Goal: Information Seeking & Learning: Learn about a topic

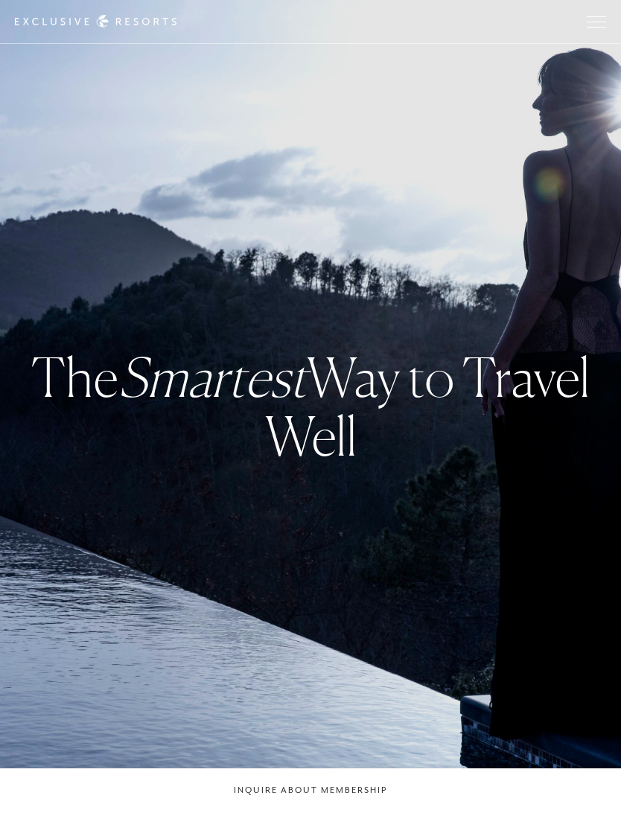
checkbox input "false"
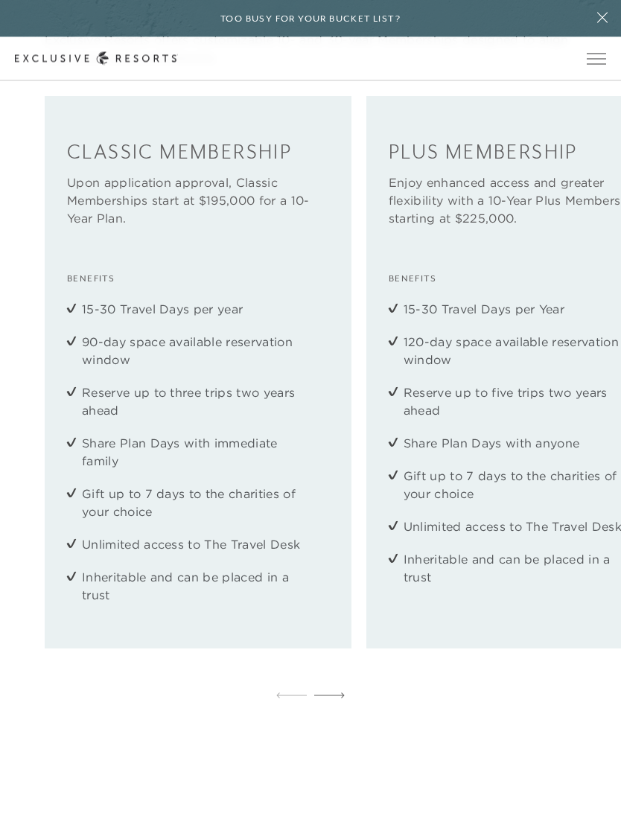
scroll to position [1982, 0]
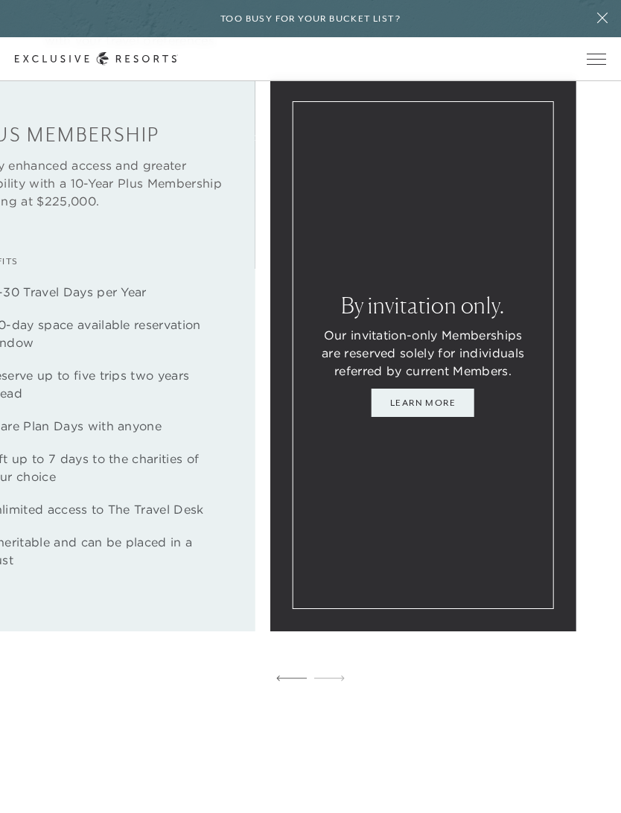
click at [396, 417] on link "Learn More" at bounding box center [423, 403] width 103 height 28
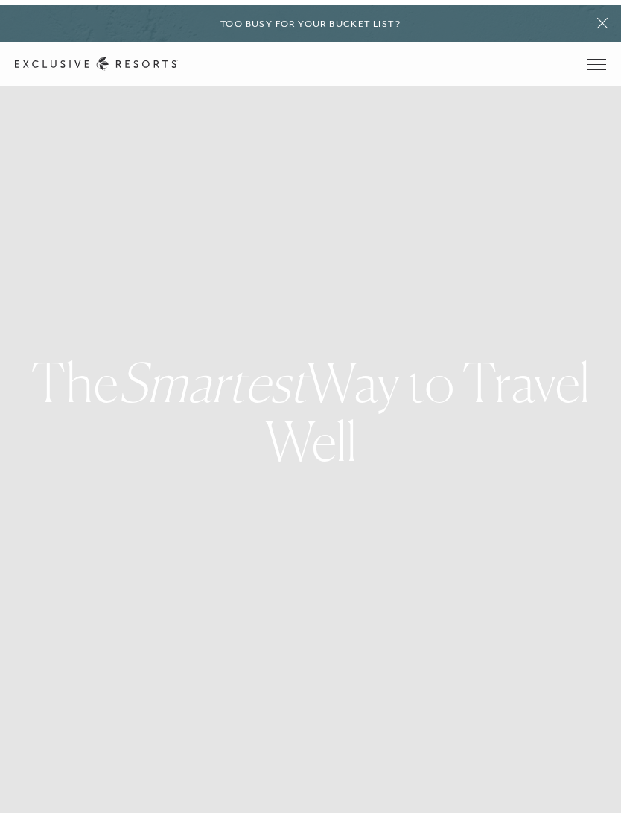
scroll to position [1982, 0]
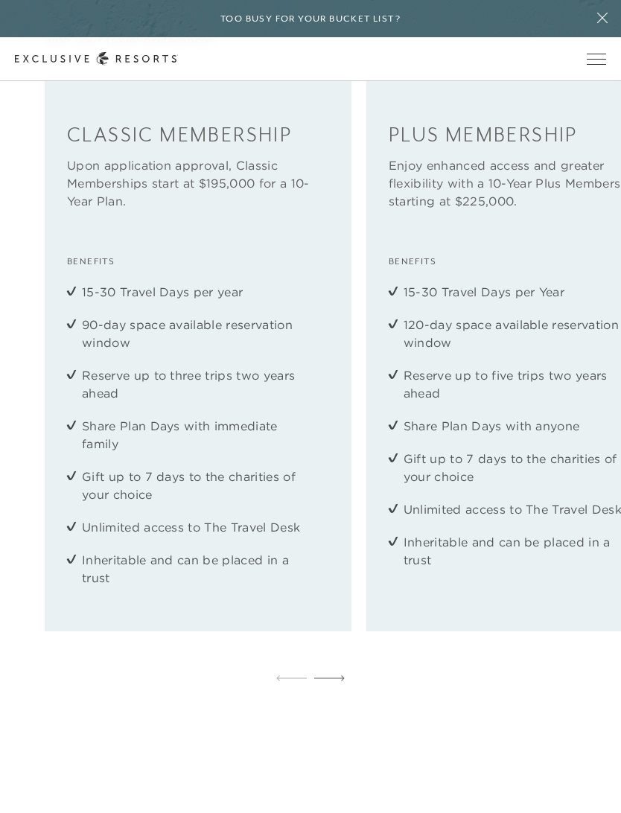
click at [597, 569] on li "Inheritable and can be placed in a trust" at bounding box center [520, 551] width 232 height 36
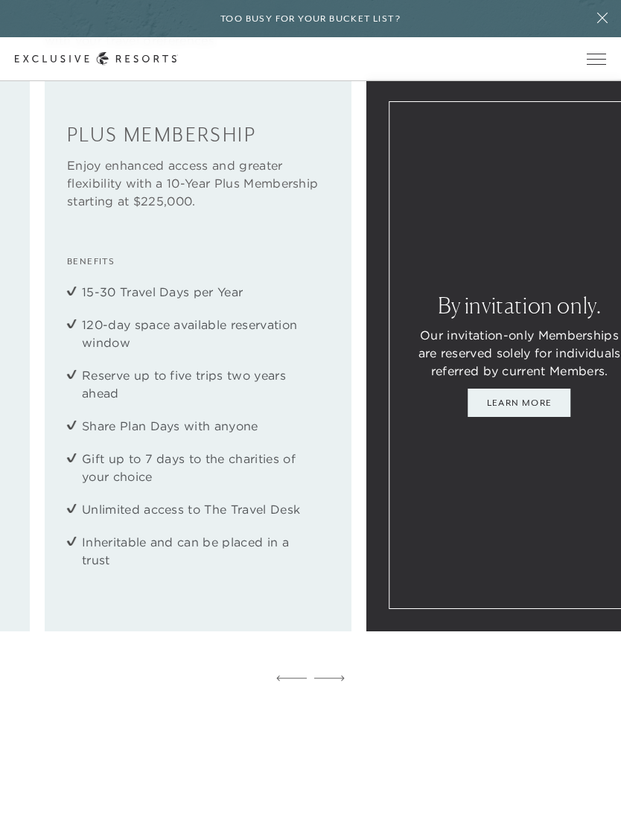
click at [531, 417] on link "Learn More" at bounding box center [519, 403] width 103 height 28
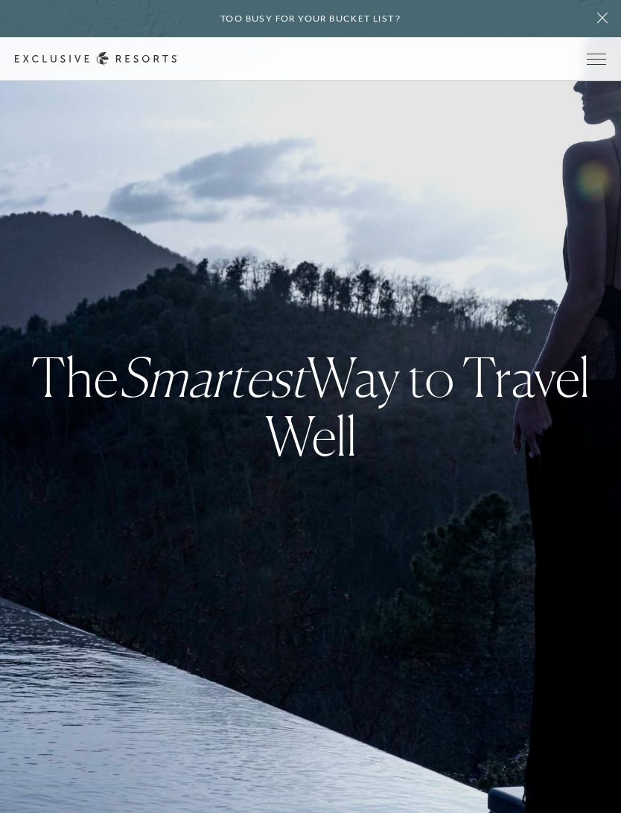
click at [595, 56] on span "Open navigation" at bounding box center [596, 59] width 19 height 10
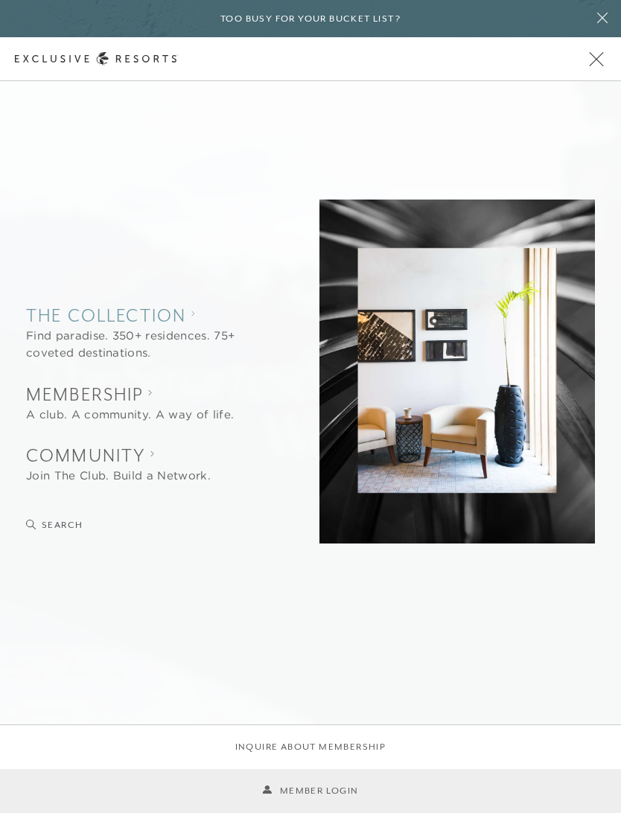
click at [81, 319] on collection "The Collection" at bounding box center [143, 315] width 235 height 25
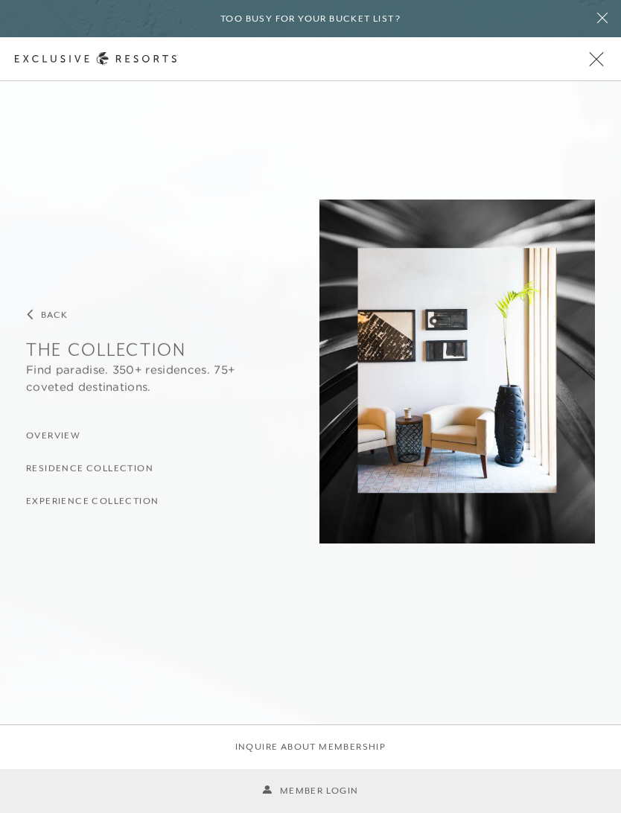
click at [28, 439] on h3 "Overview" at bounding box center [53, 436] width 54 height 14
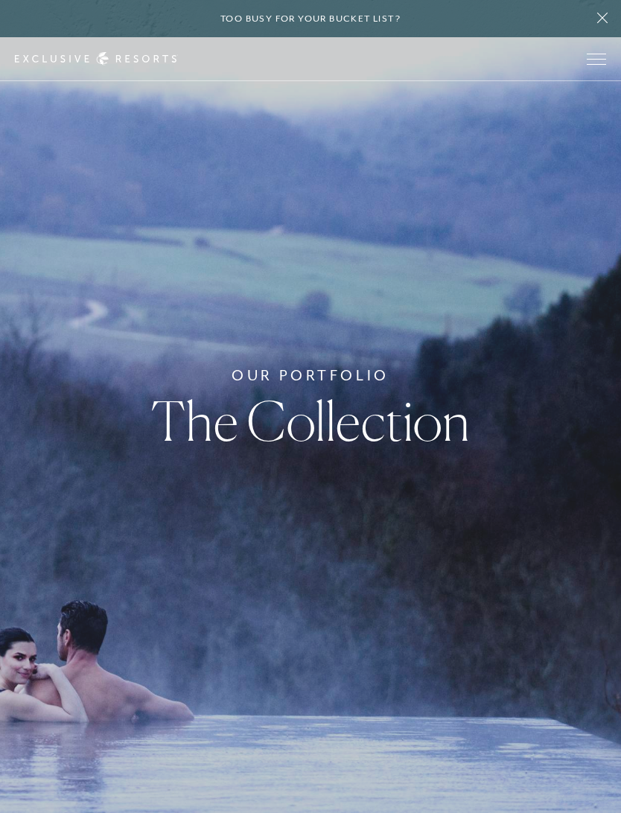
click at [598, 54] on button "Open navigation" at bounding box center [596, 59] width 19 height 10
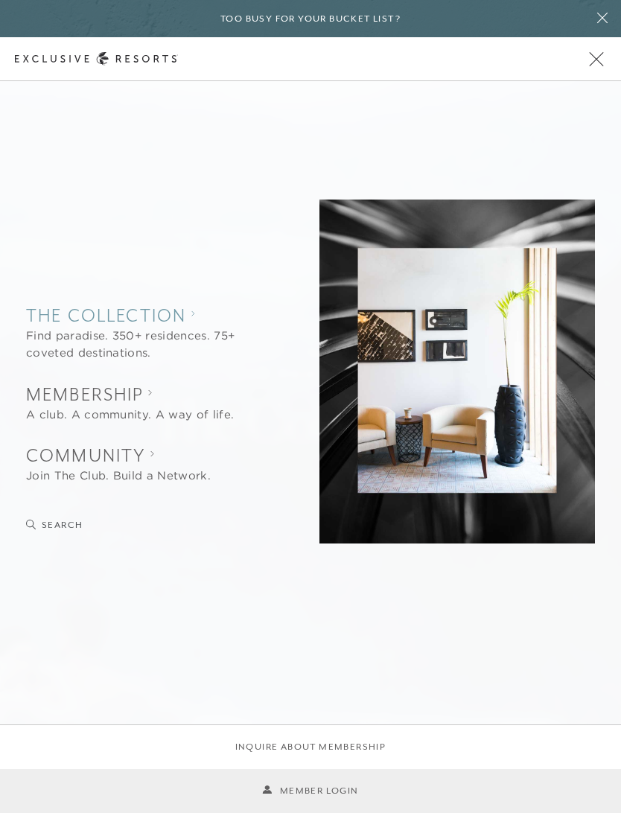
click at [57, 337] on div "Find paradise. 350+ residences. 75+ coveted destinations." at bounding box center [143, 345] width 235 height 34
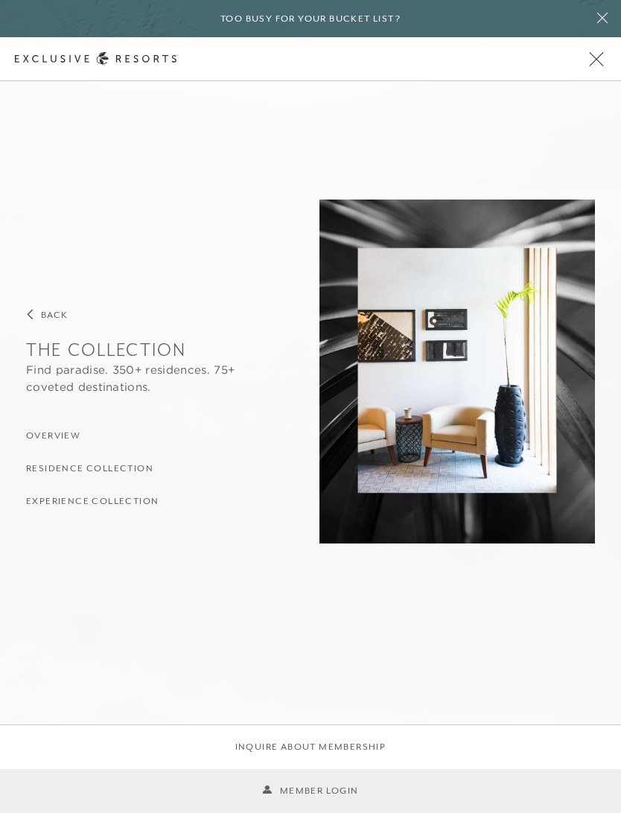
click at [47, 469] on h3 "Residence Collection" at bounding box center [89, 469] width 127 height 14
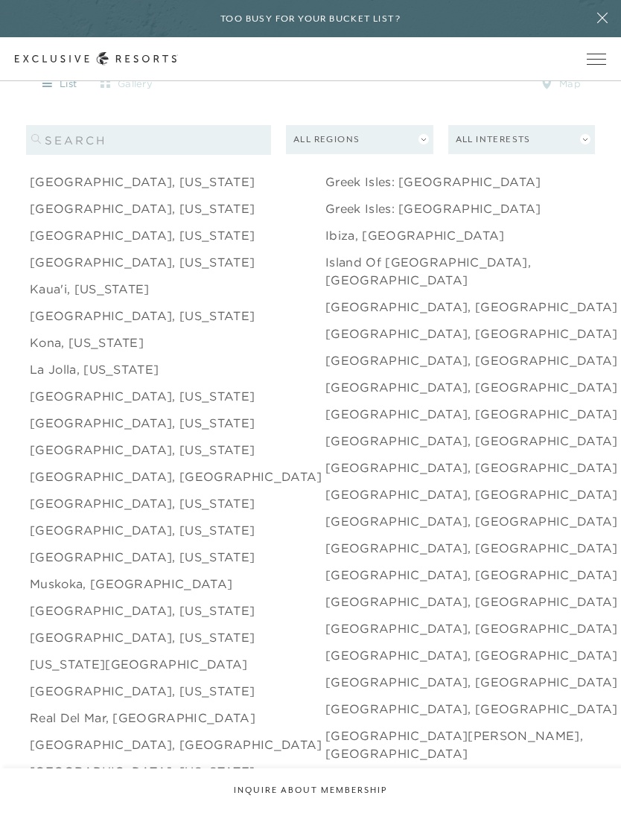
scroll to position [1813, 0]
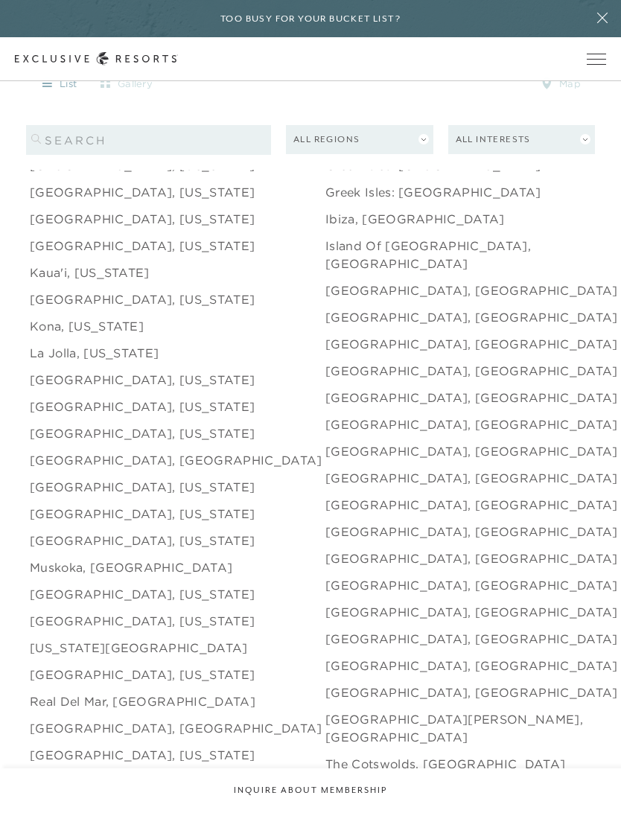
click at [354, 326] on link "[GEOGRAPHIC_DATA], [GEOGRAPHIC_DATA]" at bounding box center [471, 317] width 293 height 18
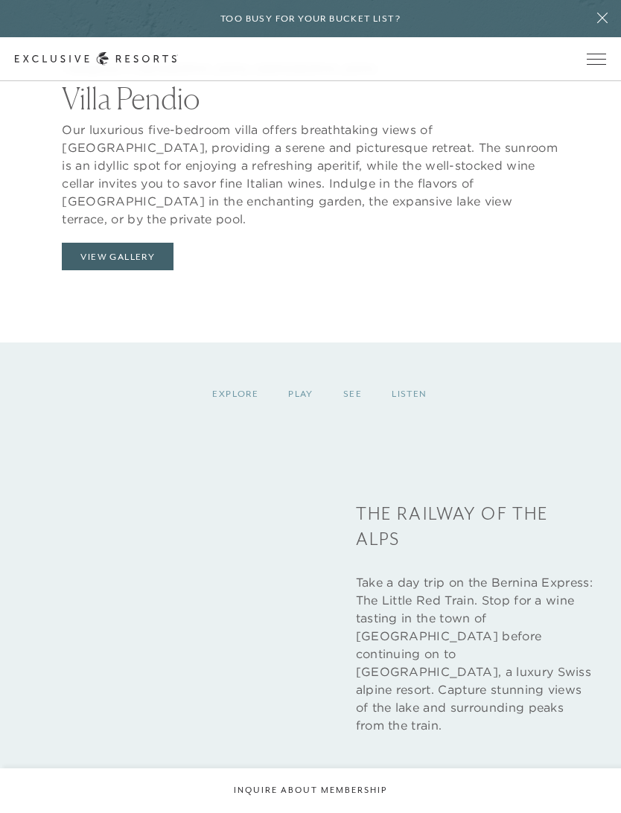
scroll to position [1909, 0]
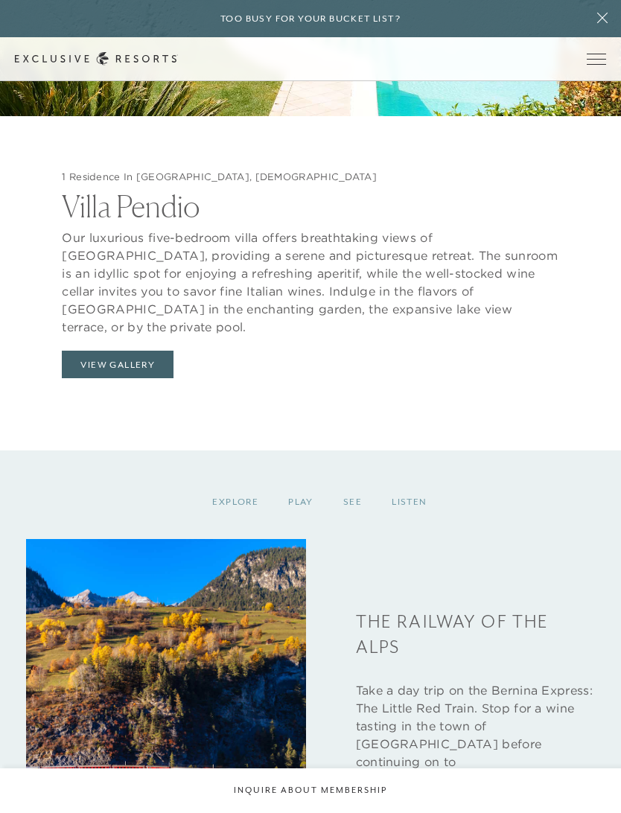
click at [86, 379] on button "View Gallery" at bounding box center [118, 365] width 112 height 28
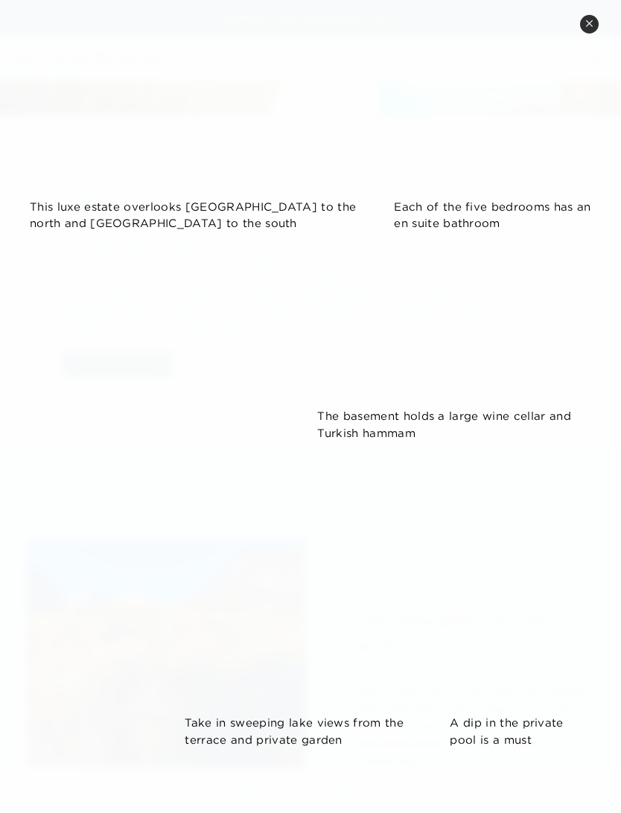
scroll to position [204, 0]
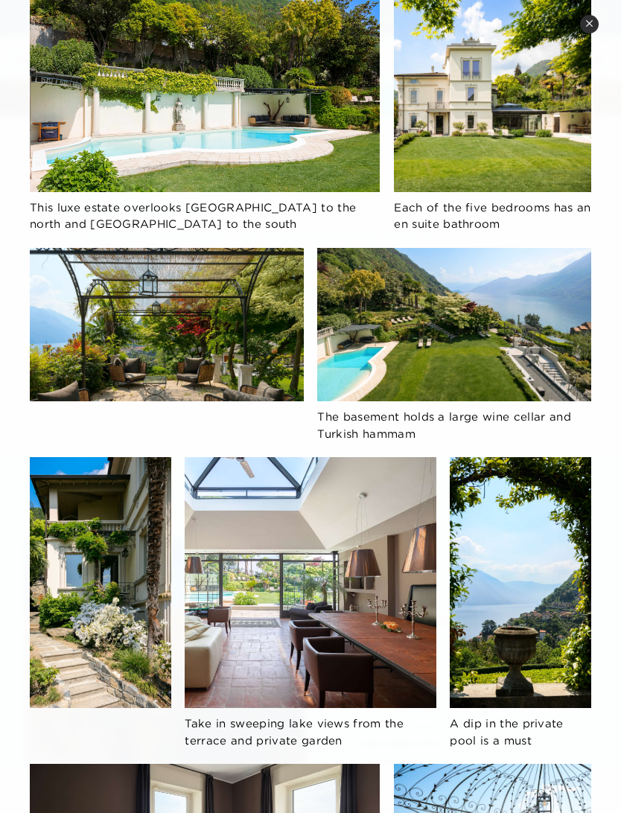
click at [110, 371] on div "This luxe estate overlooks Bellagio to the north and [GEOGRAPHIC_DATA] to the s…" at bounding box center [311, 594] width 562 height 1199
click at [90, 363] on div "This luxe estate overlooks Bellagio to the north and [GEOGRAPHIC_DATA] to the s…" at bounding box center [311, 594] width 562 height 1199
click at [115, 362] on div "This luxe estate overlooks Bellagio to the north and [GEOGRAPHIC_DATA] to the s…" at bounding box center [311, 594] width 562 height 1199
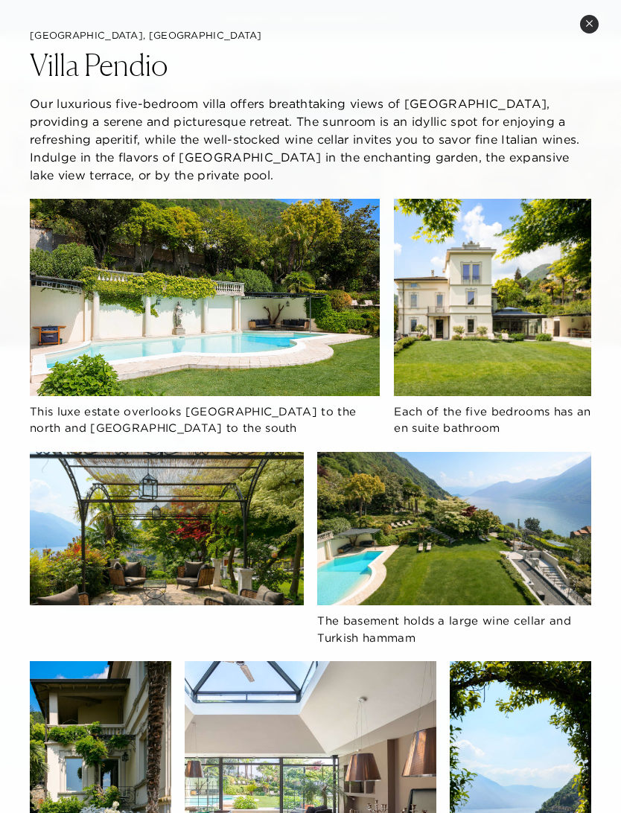
scroll to position [0, 0]
click at [597, 19] on button "Close quickview" at bounding box center [589, 24] width 19 height 19
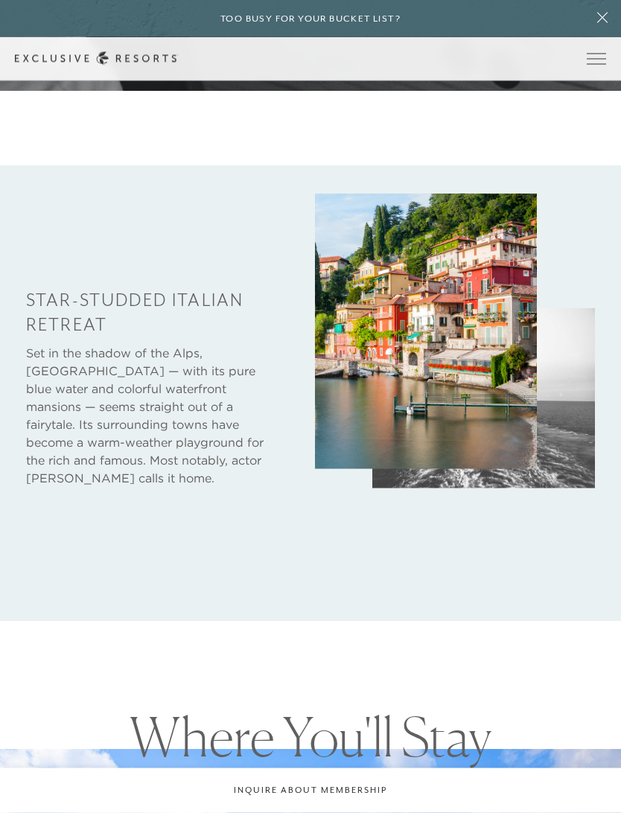
click at [600, 23] on icon at bounding box center [602, 18] width 28 height 12
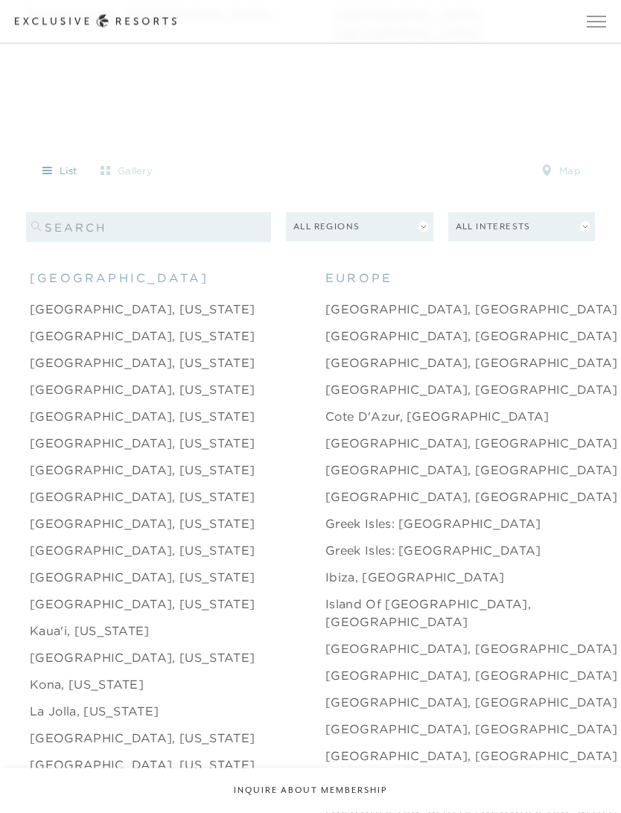
scroll to position [1456, 0]
click at [354, 477] on link "[GEOGRAPHIC_DATA], [GEOGRAPHIC_DATA]" at bounding box center [471, 469] width 293 height 18
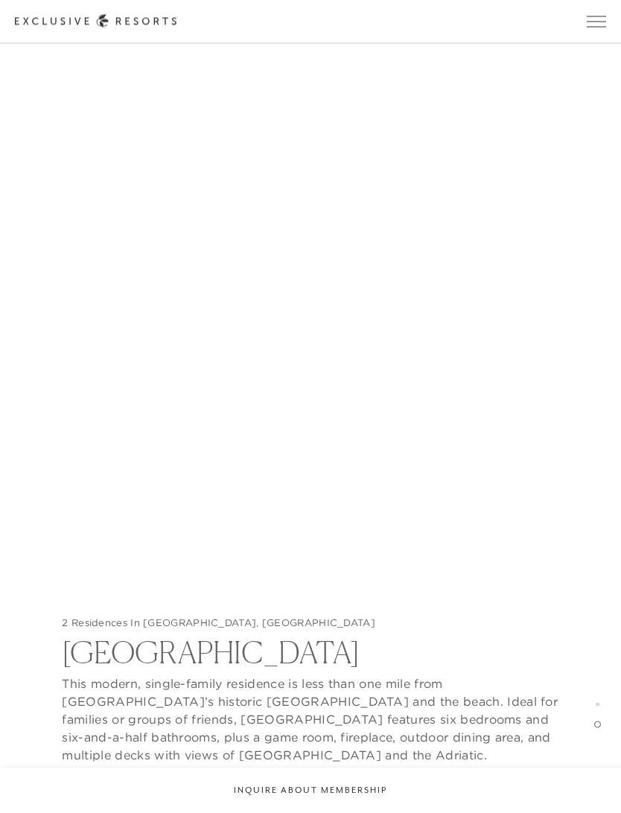
scroll to position [3044, 0]
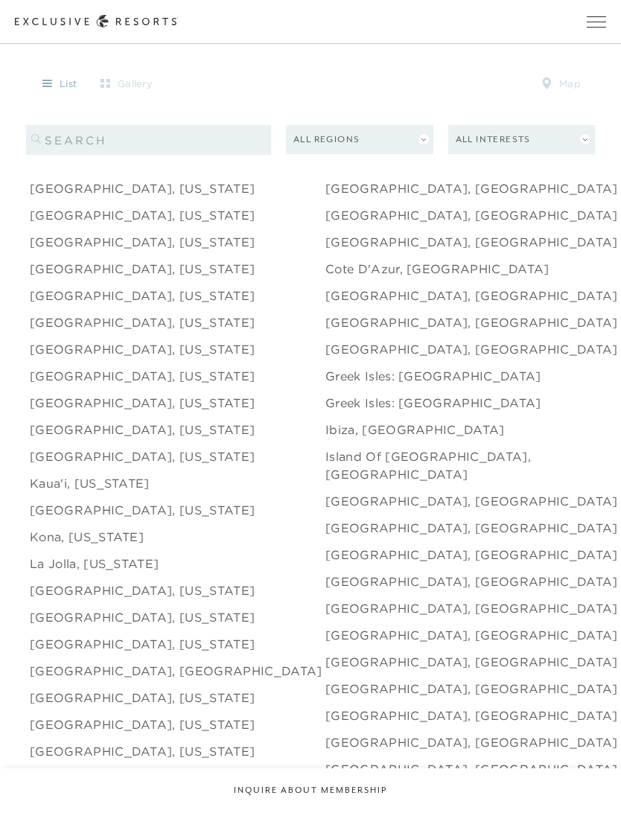
scroll to position [1614, 0]
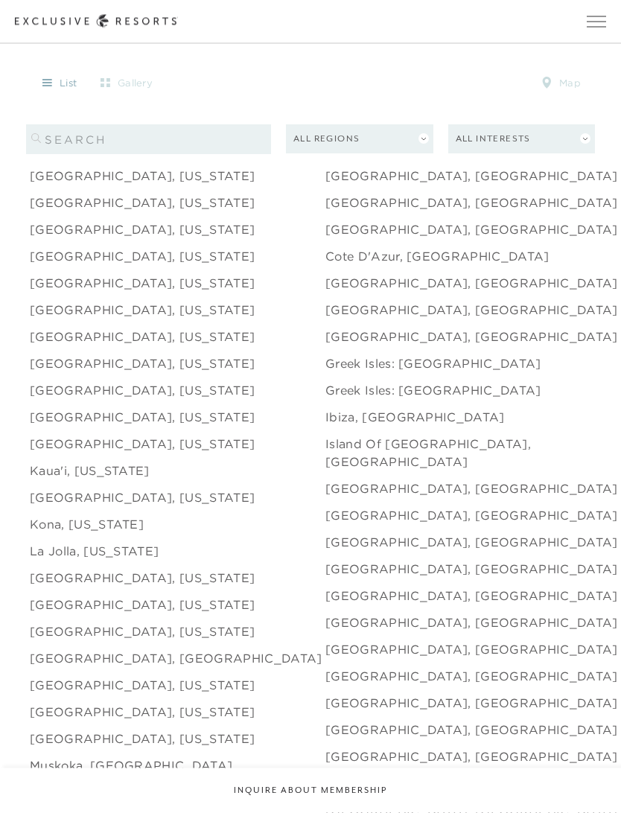
click at [347, 427] on link "Ibiza, [GEOGRAPHIC_DATA]" at bounding box center [414, 418] width 179 height 18
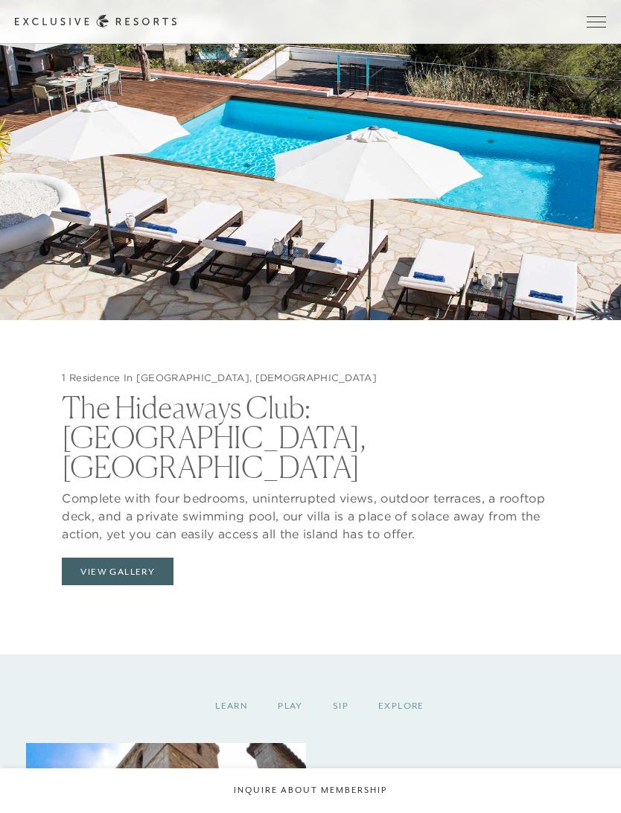
scroll to position [1704, 0]
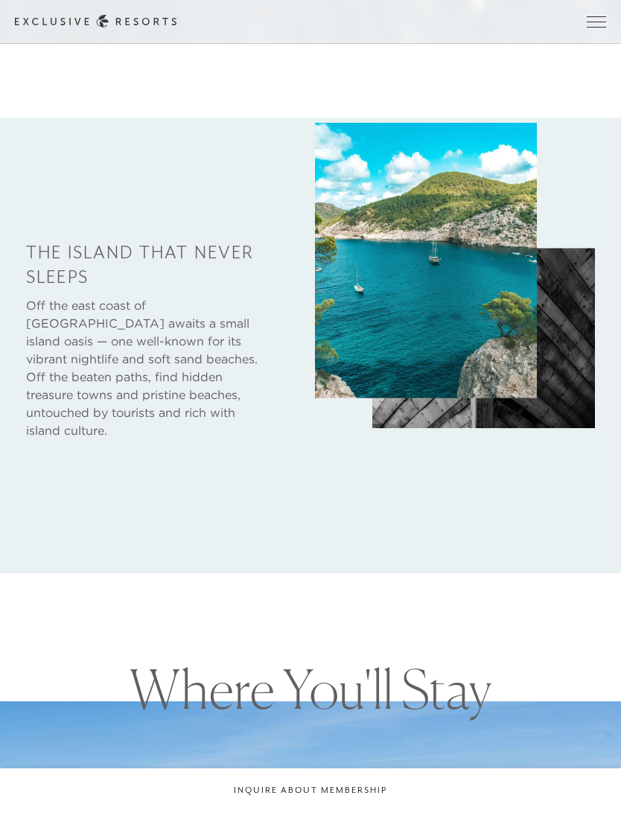
scroll to position [1615, 0]
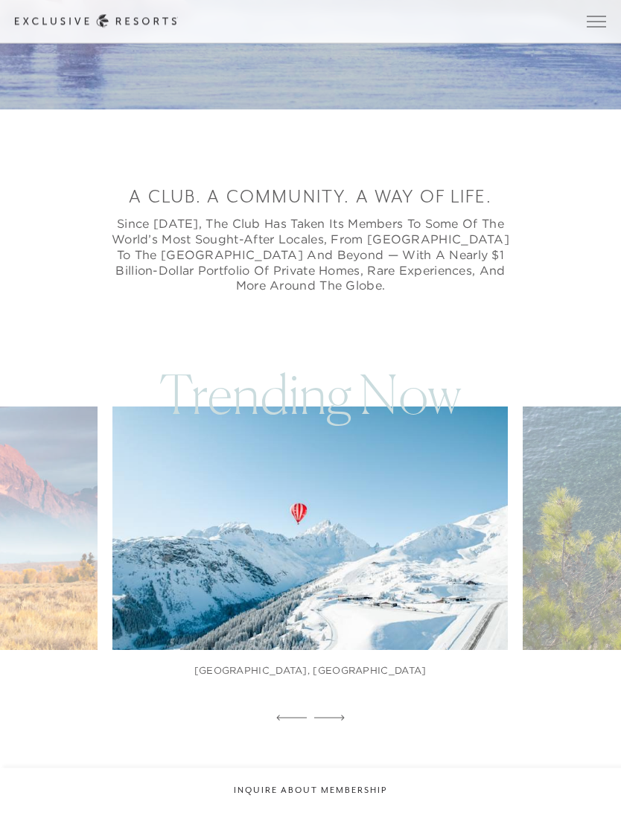
scroll to position [697, 0]
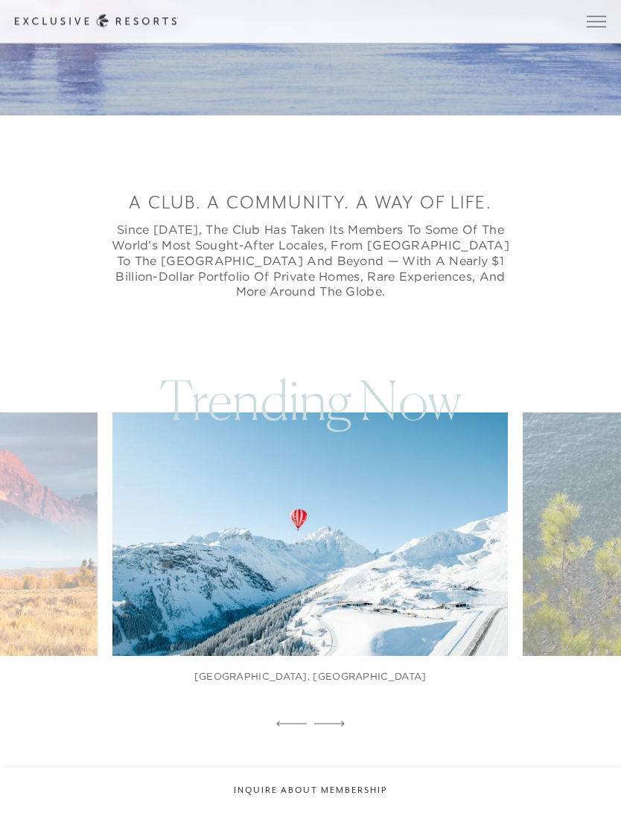
click at [597, 27] on button "Open navigation" at bounding box center [596, 21] width 19 height 10
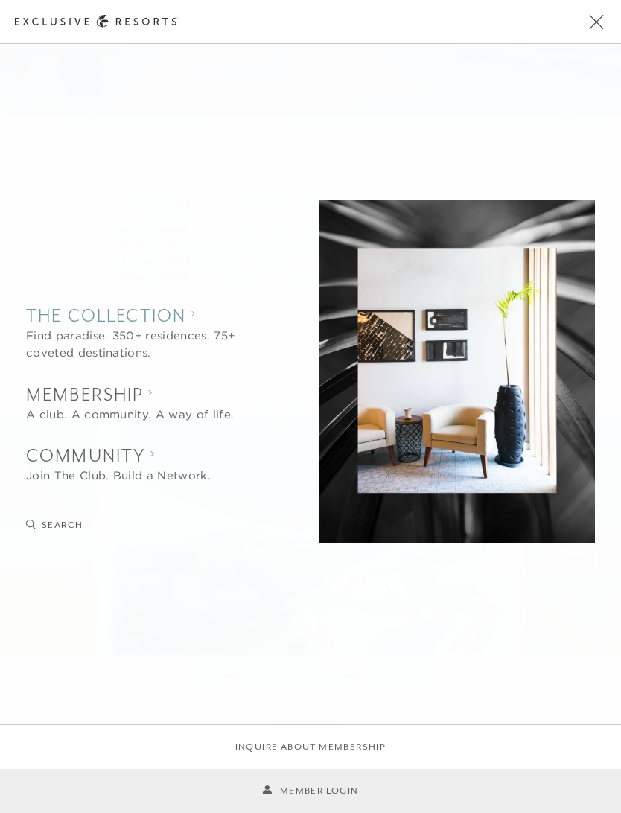
click at [43, 335] on div "Find paradise. 350+ residences. 75+ coveted destinations." at bounding box center [143, 345] width 235 height 34
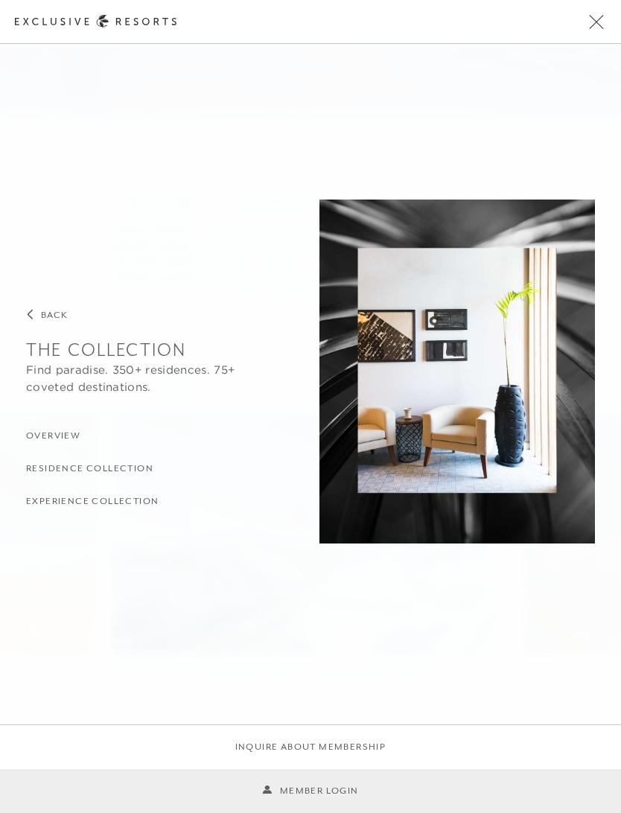
click at [51, 467] on h3 "Residence Collection" at bounding box center [89, 469] width 127 height 14
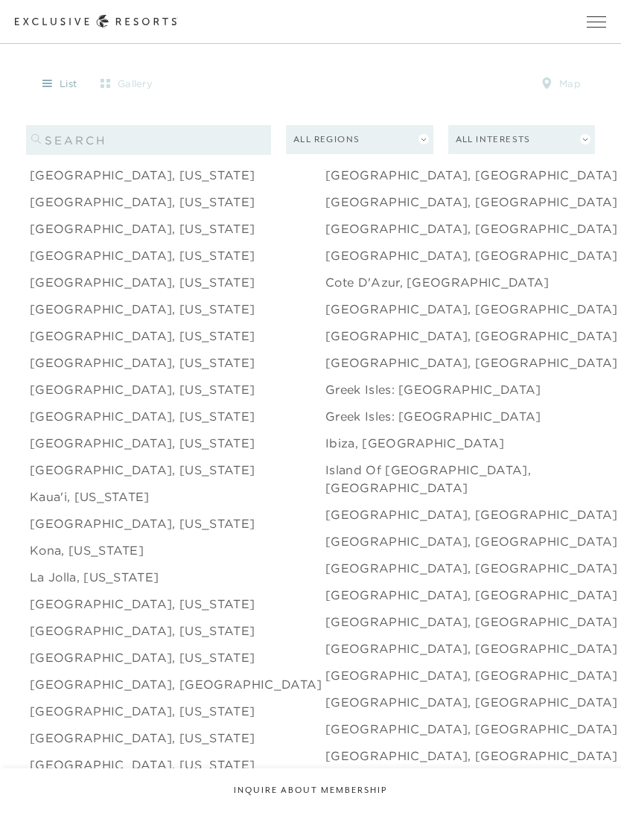
scroll to position [1587, 0]
click at [372, 212] on link "[GEOGRAPHIC_DATA], [GEOGRAPHIC_DATA]" at bounding box center [471, 203] width 293 height 18
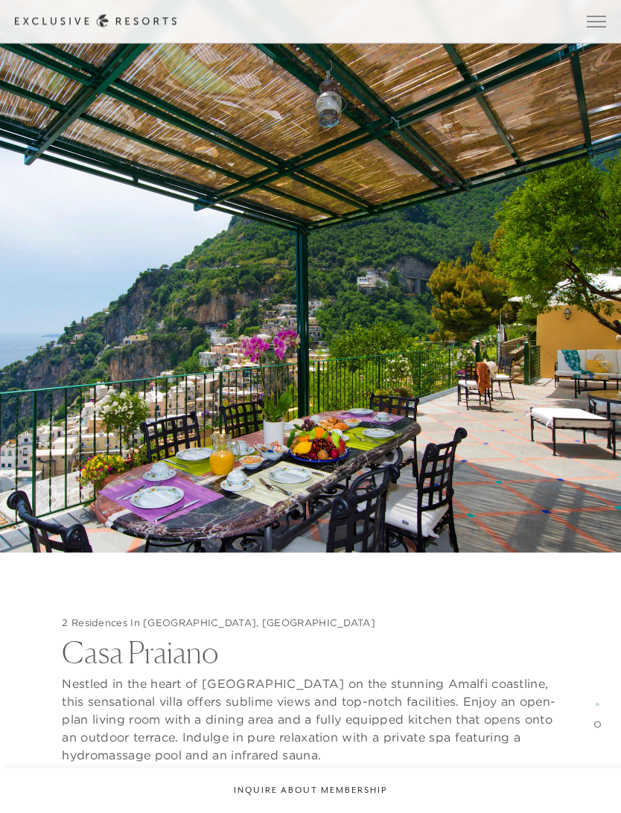
scroll to position [3098, 0]
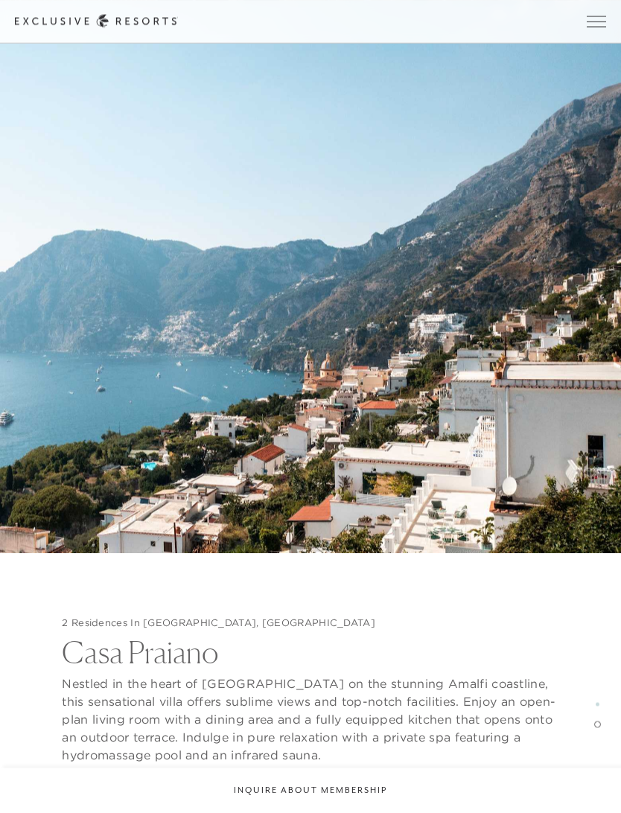
scroll to position [1615, 0]
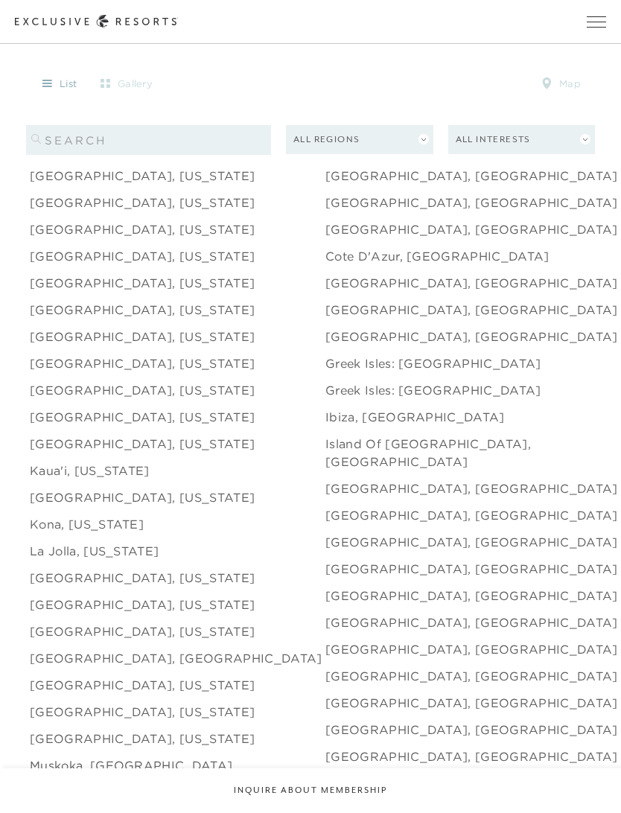
click at [328, 158] on link "[GEOGRAPHIC_DATA], [GEOGRAPHIC_DATA]" at bounding box center [471, 149] width 293 height 18
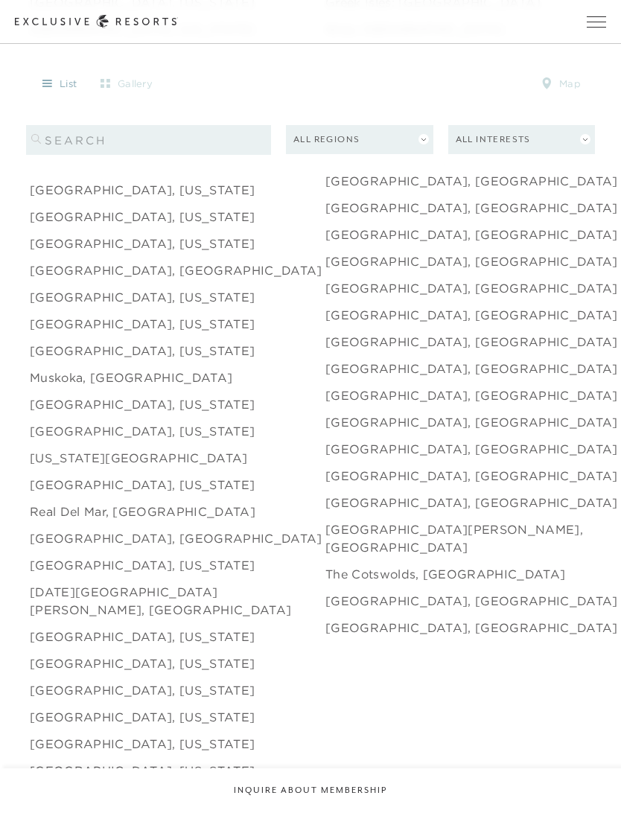
scroll to position [1989, 0]
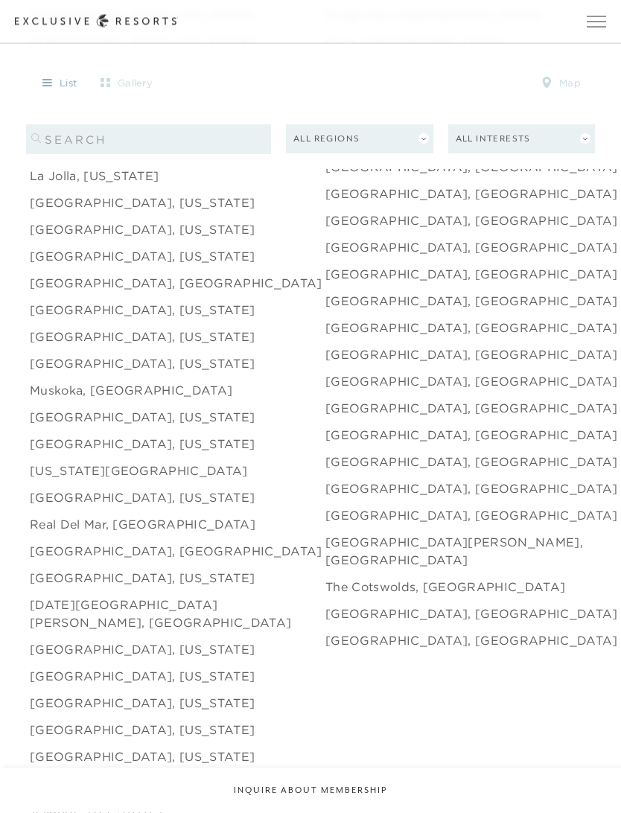
click at [88, 427] on link "[GEOGRAPHIC_DATA], [US_STATE]" at bounding box center [142, 418] width 225 height 18
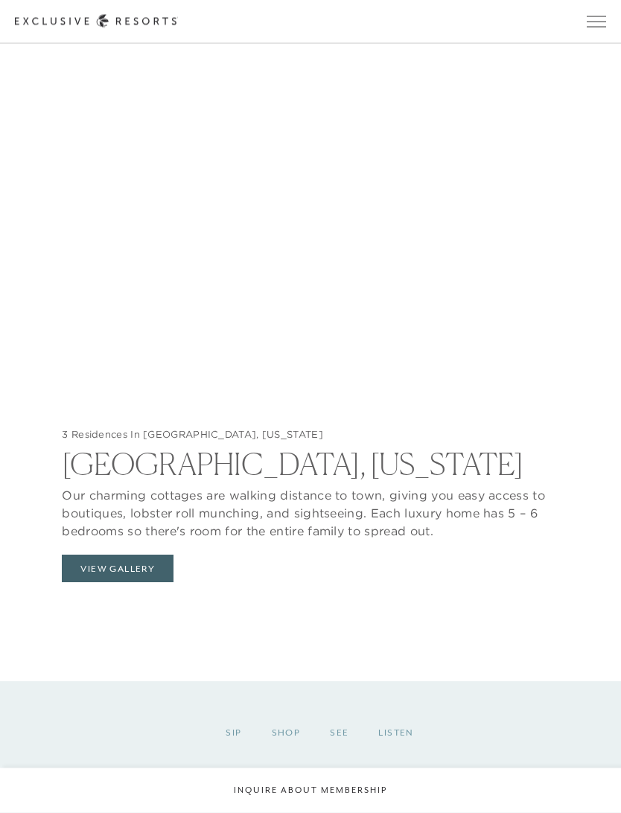
scroll to position [1677, 0]
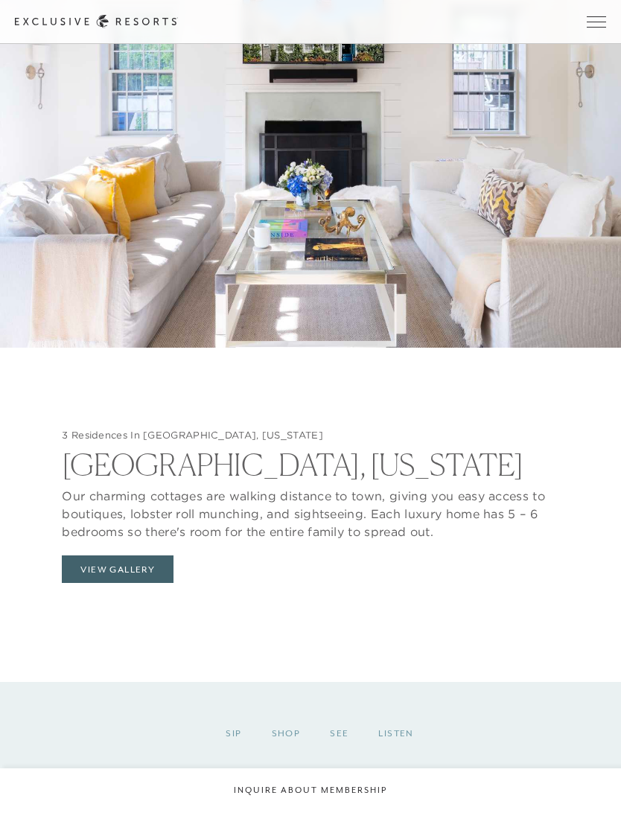
click at [103, 584] on button "View Gallery" at bounding box center [118, 570] width 112 height 28
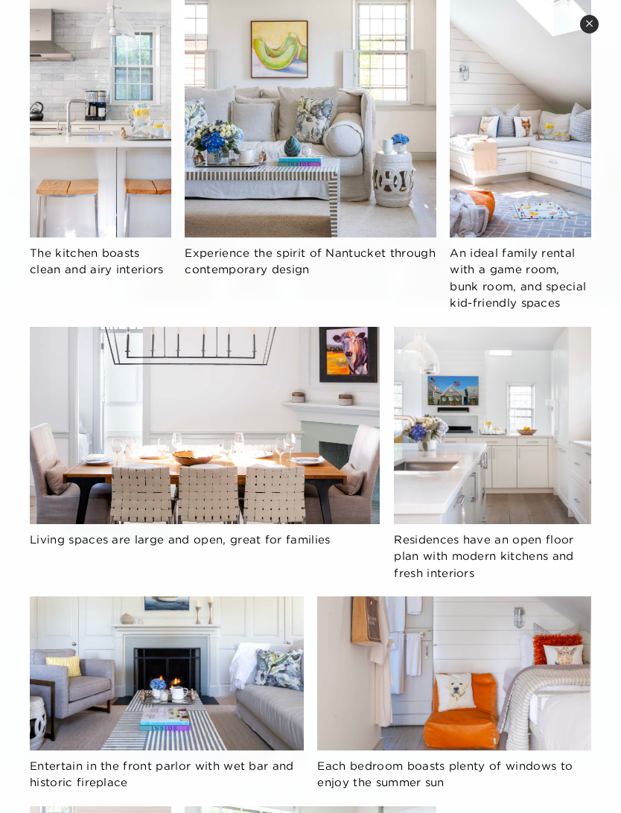
scroll to position [1729, 0]
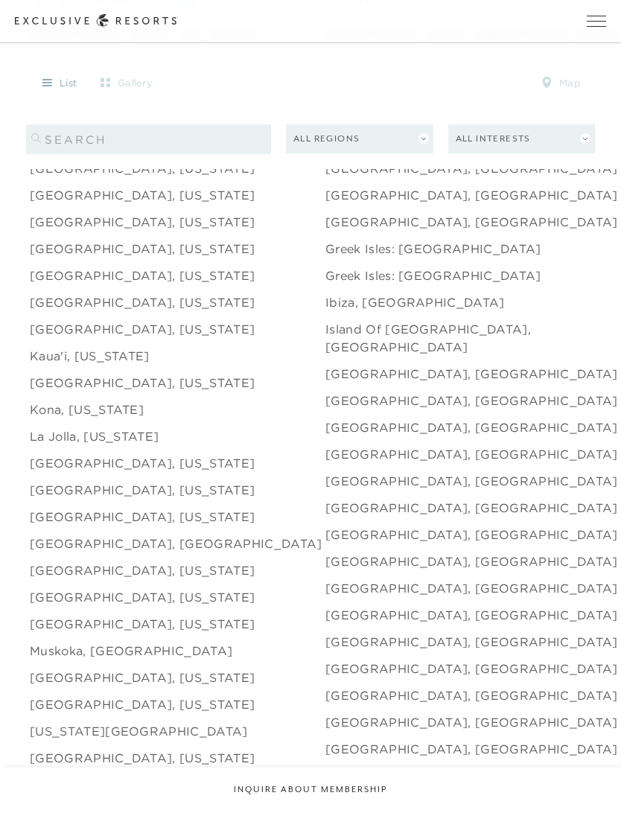
scroll to position [1990, 0]
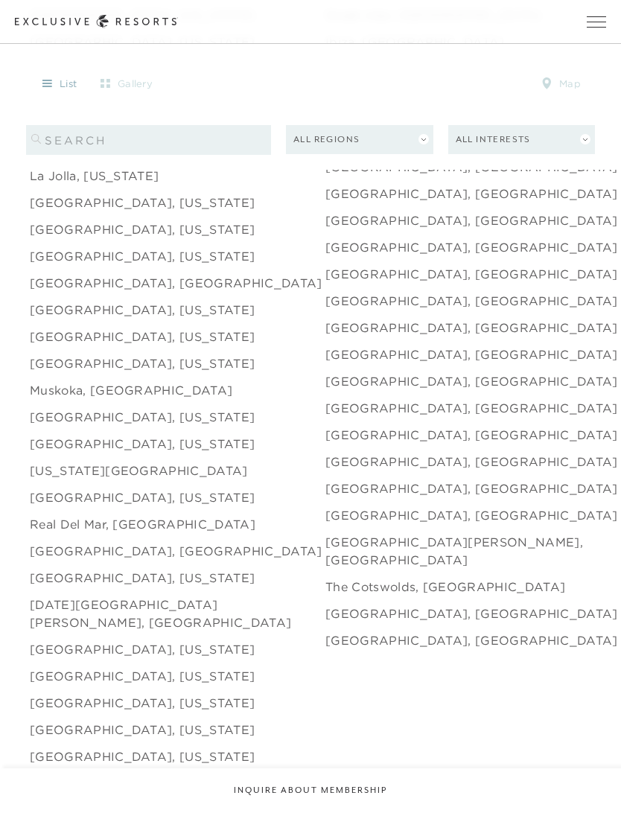
click at [339, 524] on link "[GEOGRAPHIC_DATA], [GEOGRAPHIC_DATA]" at bounding box center [471, 515] width 293 height 18
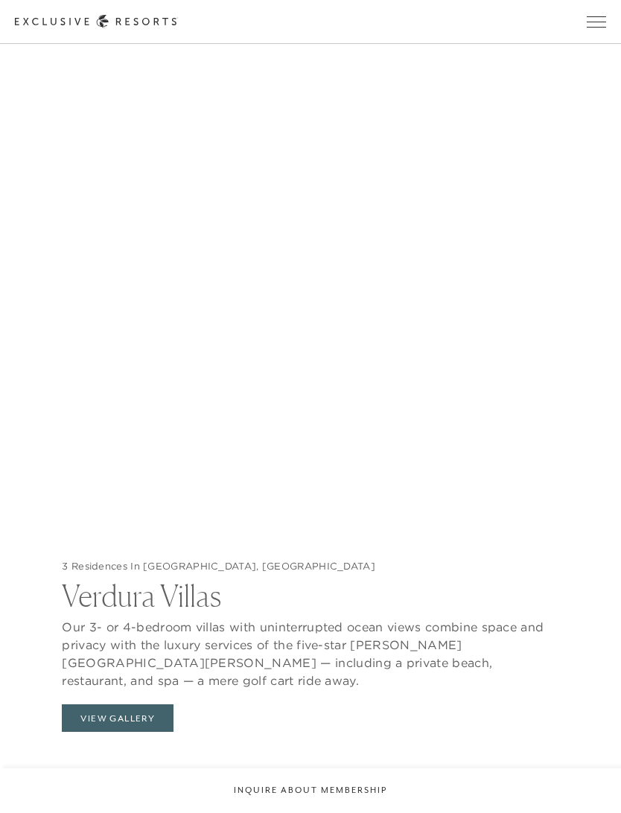
scroll to position [1494, 0]
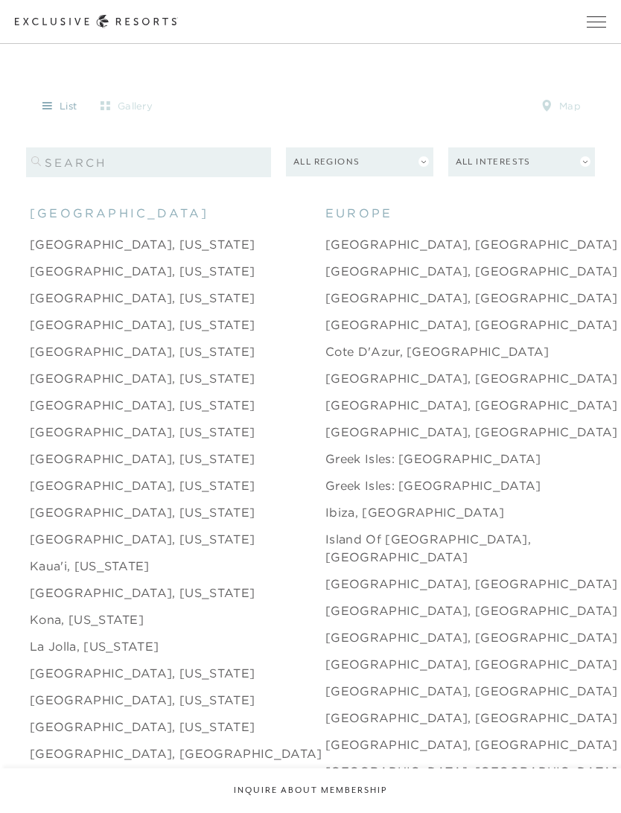
scroll to position [1519, 0]
click at [45, 495] on link "[GEOGRAPHIC_DATA], [US_STATE]" at bounding box center [142, 486] width 225 height 18
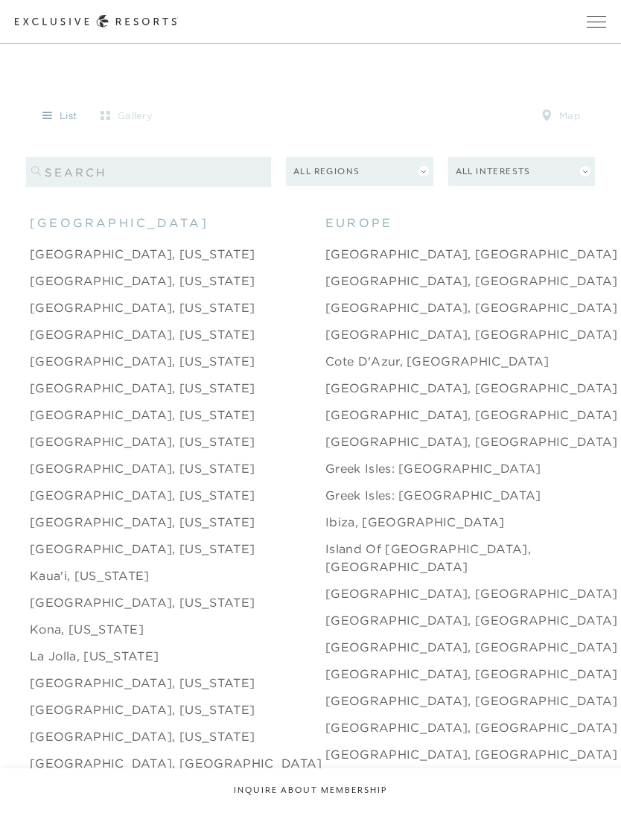
scroll to position [1519, 0]
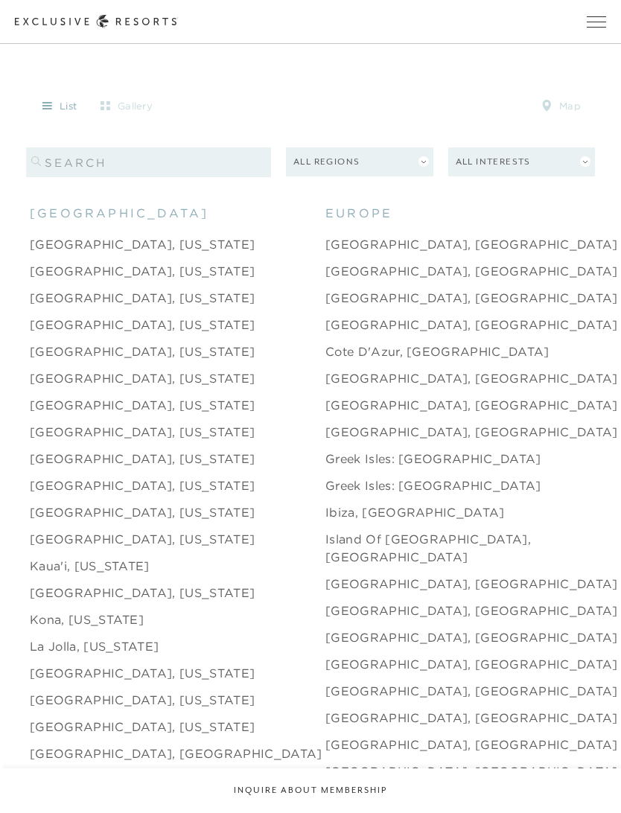
click at [92, 258] on li "[GEOGRAPHIC_DATA], [US_STATE]" at bounding box center [178, 244] width 296 height 27
click at [57, 253] on link "[GEOGRAPHIC_DATA], [US_STATE]" at bounding box center [142, 244] width 225 height 18
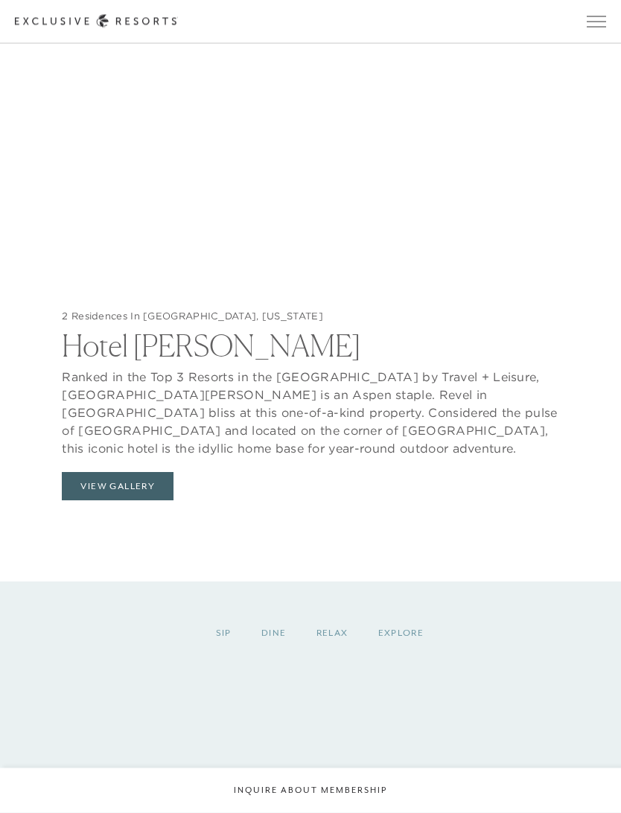
scroll to position [1735, 0]
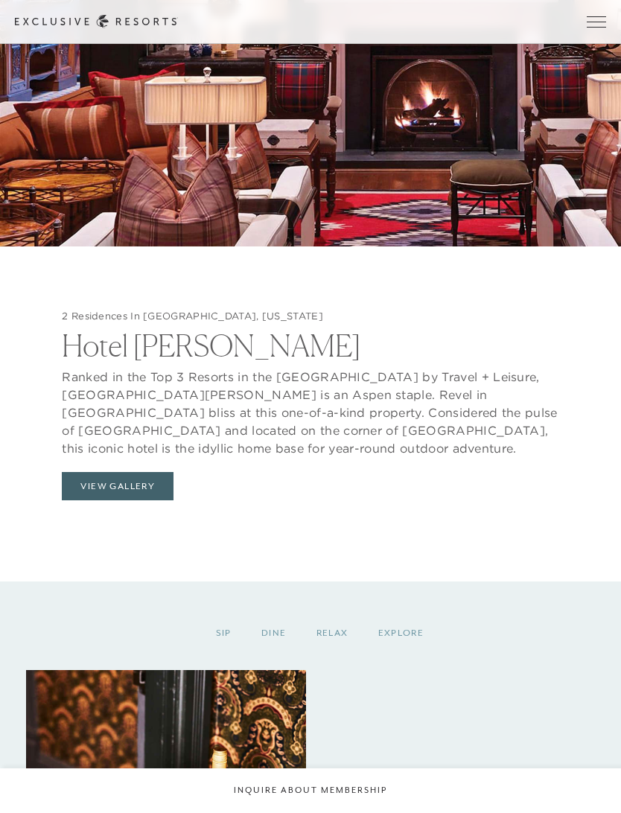
click at [96, 500] on button "View Gallery" at bounding box center [118, 486] width 112 height 28
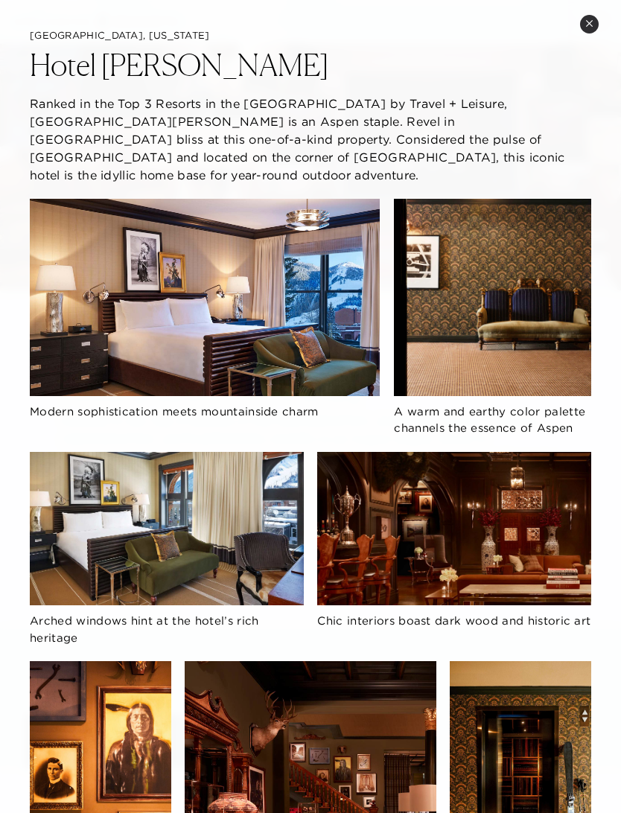
scroll to position [0, 0]
click at [604, 12] on div "[GEOGRAPHIC_DATA], [US_STATE][GEOGRAPHIC_DATA] [PERSON_NAME] in the Top 3 Resor…" at bounding box center [310, 642] width 621 height 1285
click at [581, 23] on button "Close quickview" at bounding box center [589, 24] width 19 height 19
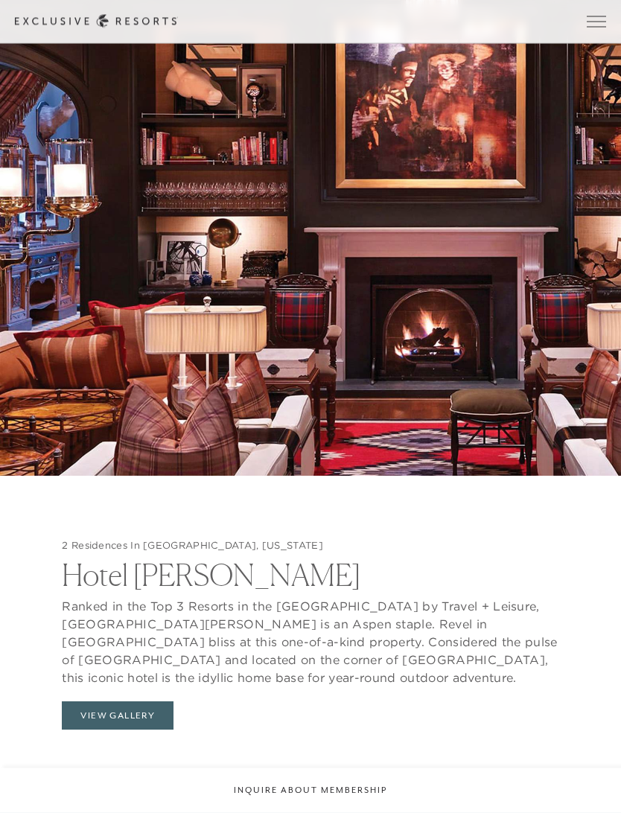
scroll to position [1519, 0]
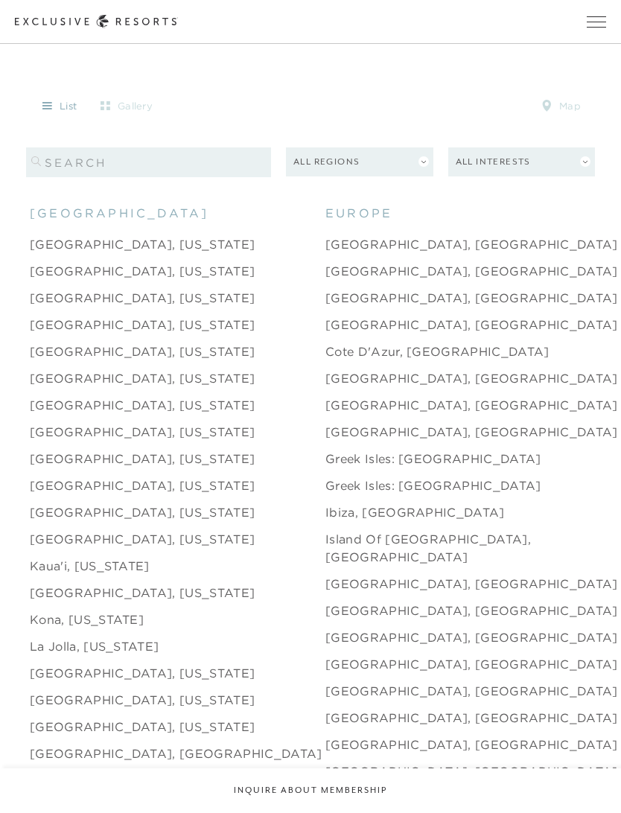
click at [63, 307] on link "[GEOGRAPHIC_DATA], [US_STATE]" at bounding box center [142, 298] width 225 height 18
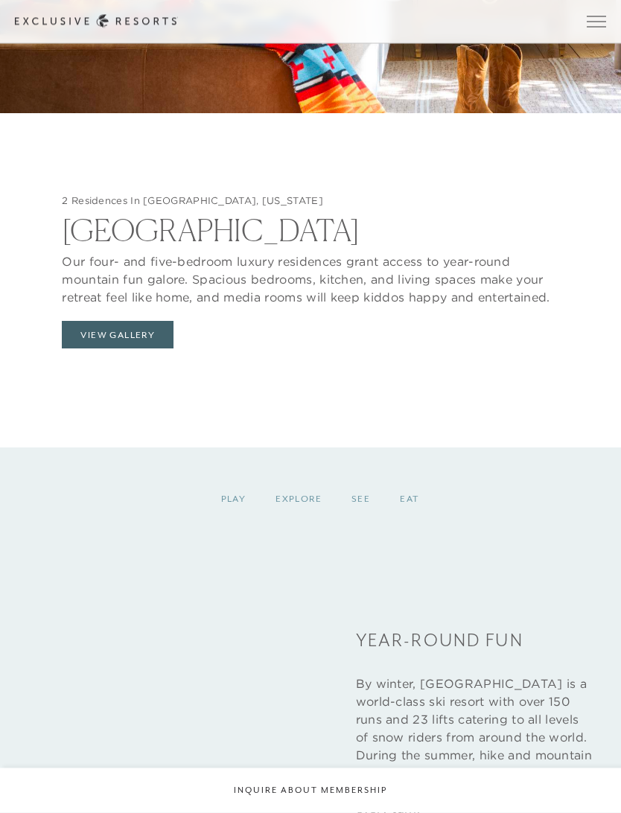
scroll to position [1904, 0]
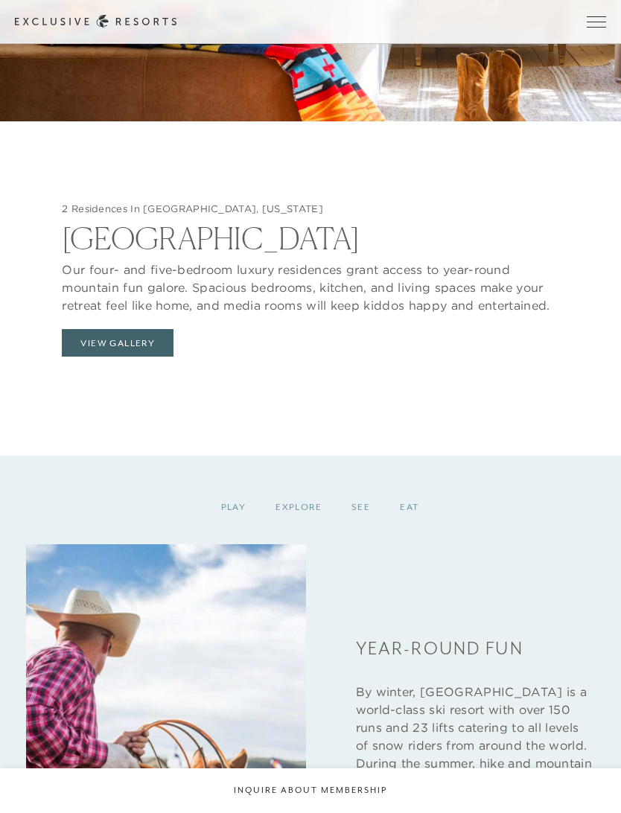
click at [109, 357] on button "View Gallery" at bounding box center [118, 343] width 112 height 28
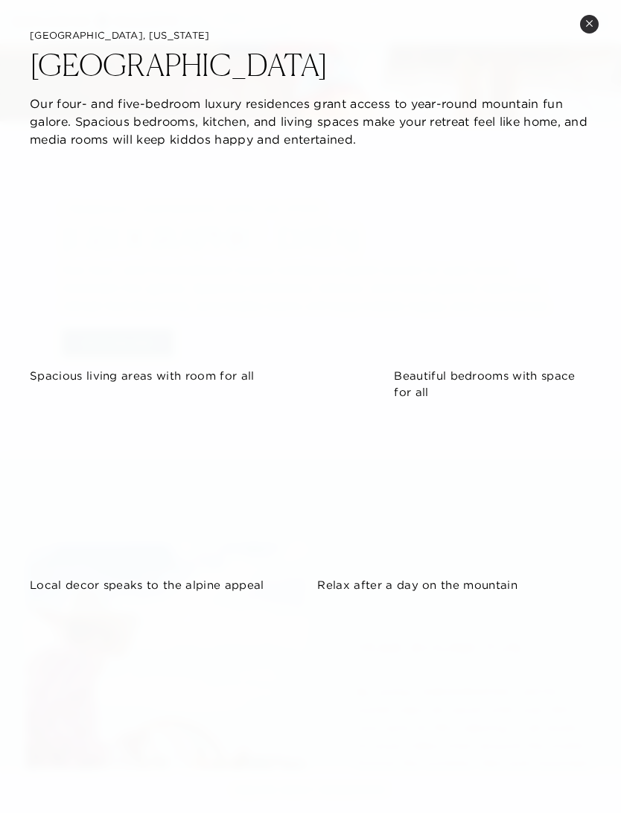
scroll to position [0, 0]
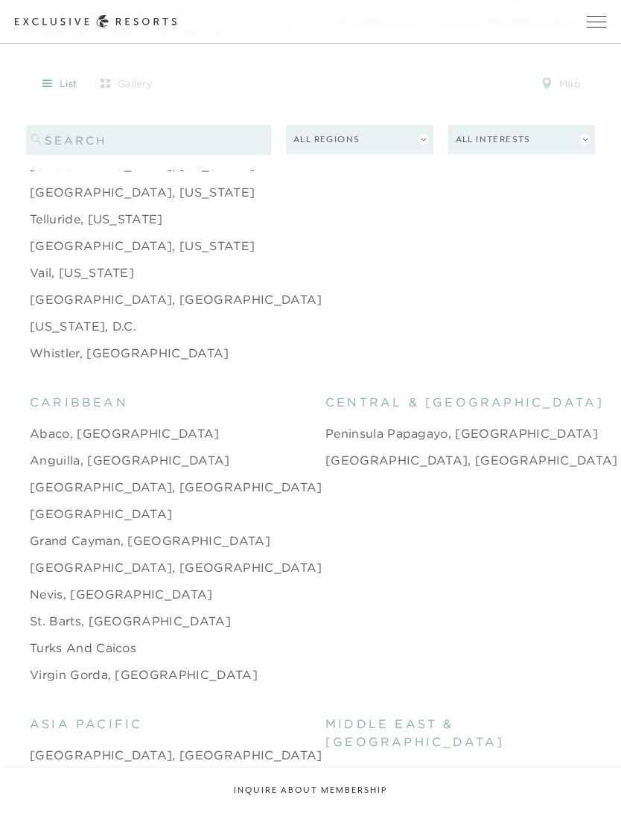
scroll to position [2690, 0]
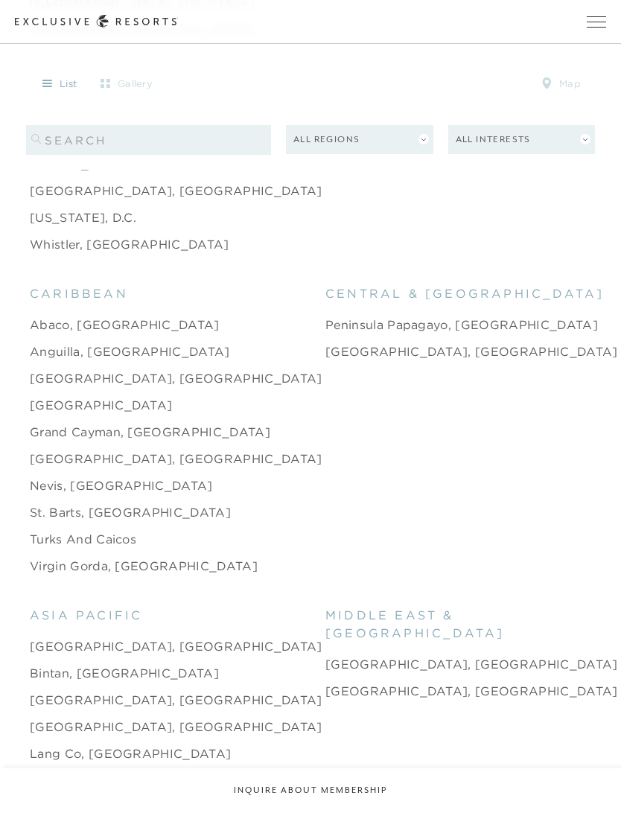
click at [73, 360] on link "Anguilla, [GEOGRAPHIC_DATA]" at bounding box center [130, 352] width 200 height 18
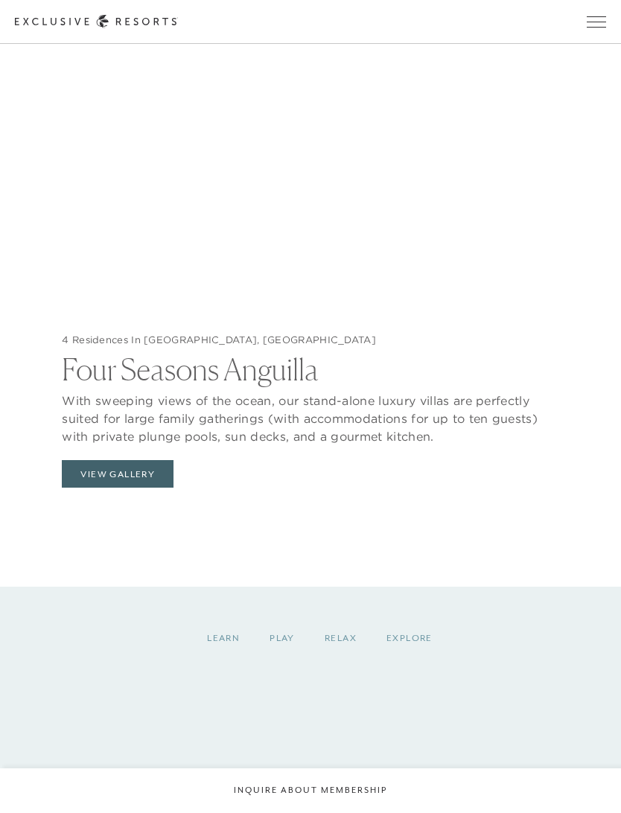
scroll to position [1772, 0]
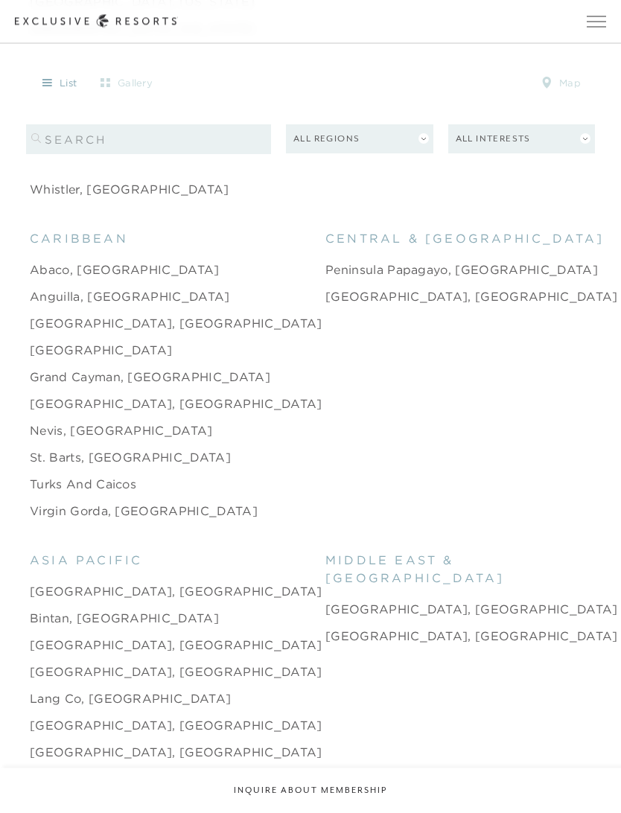
scroll to position [2745, 0]
click at [42, 359] on link "[GEOGRAPHIC_DATA]" at bounding box center [101, 350] width 142 height 18
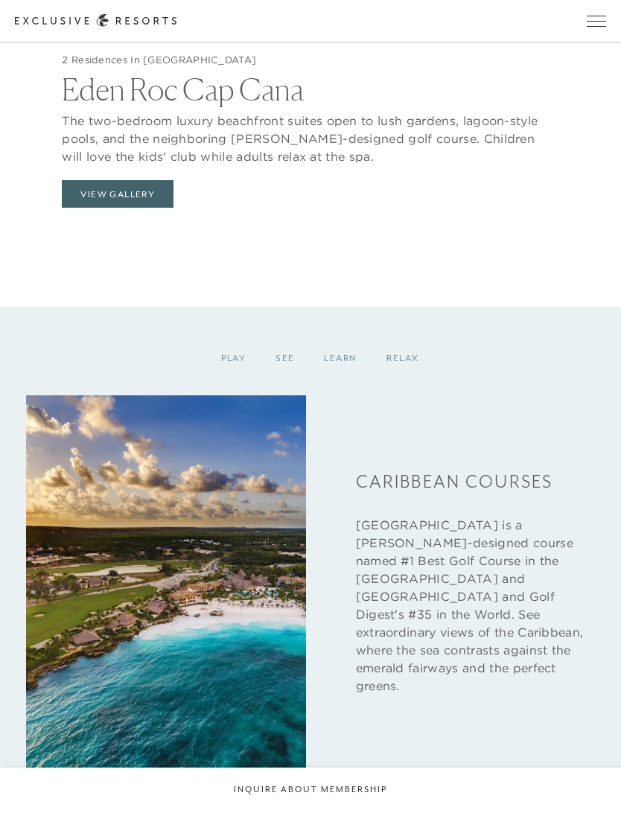
scroll to position [2052, 0]
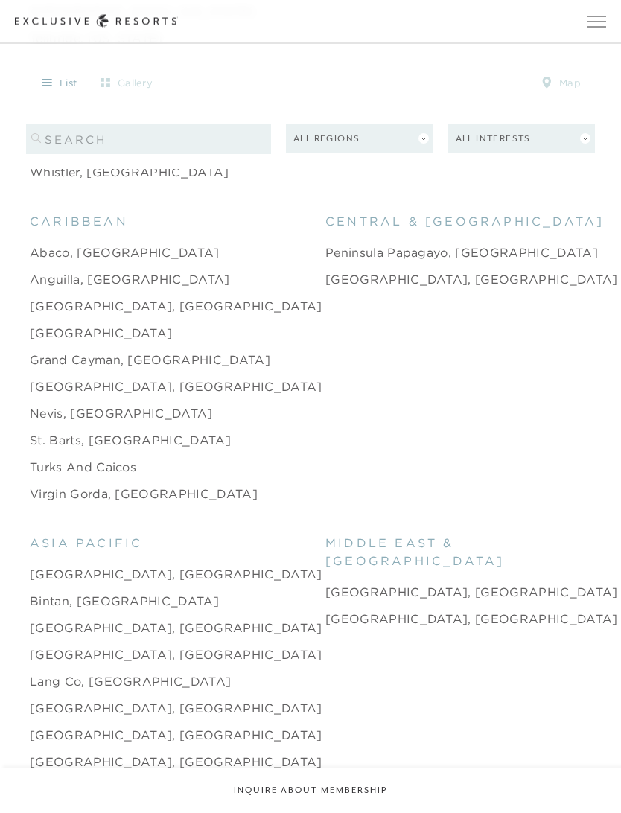
scroll to position [2754, 0]
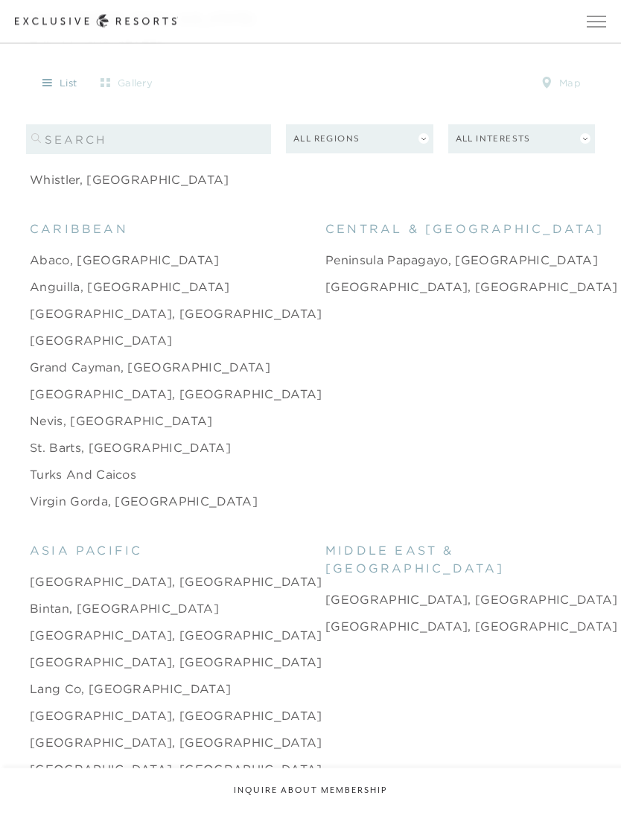
click at [58, 483] on link "Turks and Caicos" at bounding box center [83, 475] width 106 height 18
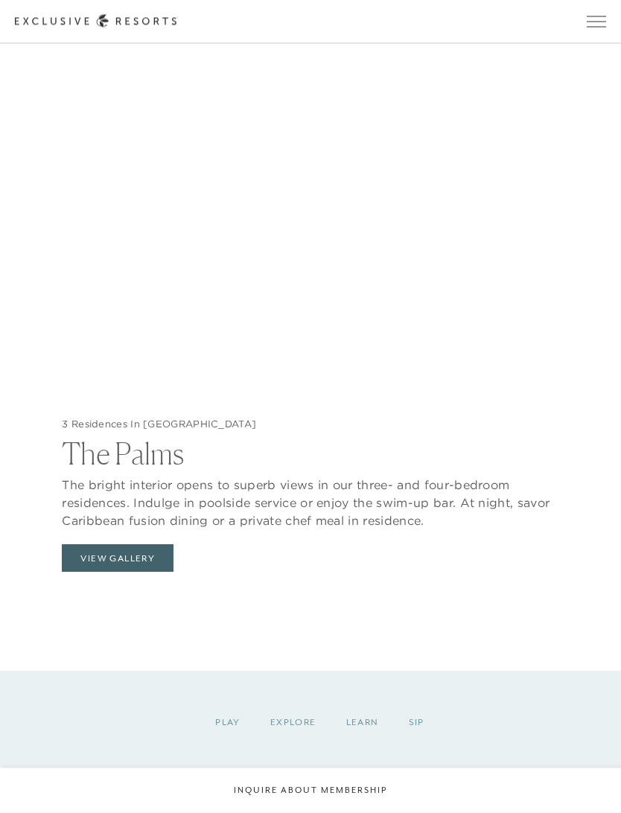
scroll to position [1583, 0]
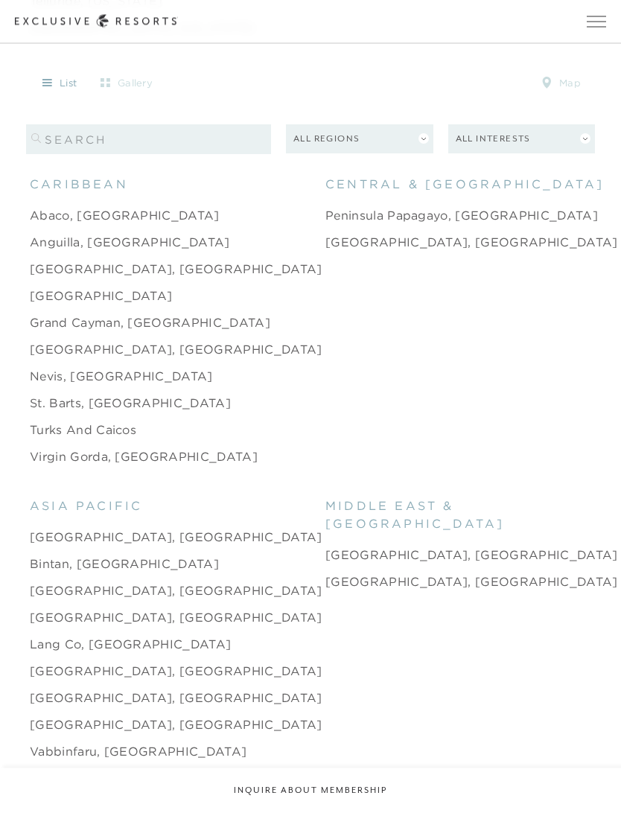
scroll to position [2800, 0]
click at [41, 411] on link "St. Barts, [GEOGRAPHIC_DATA]" at bounding box center [130, 402] width 201 height 18
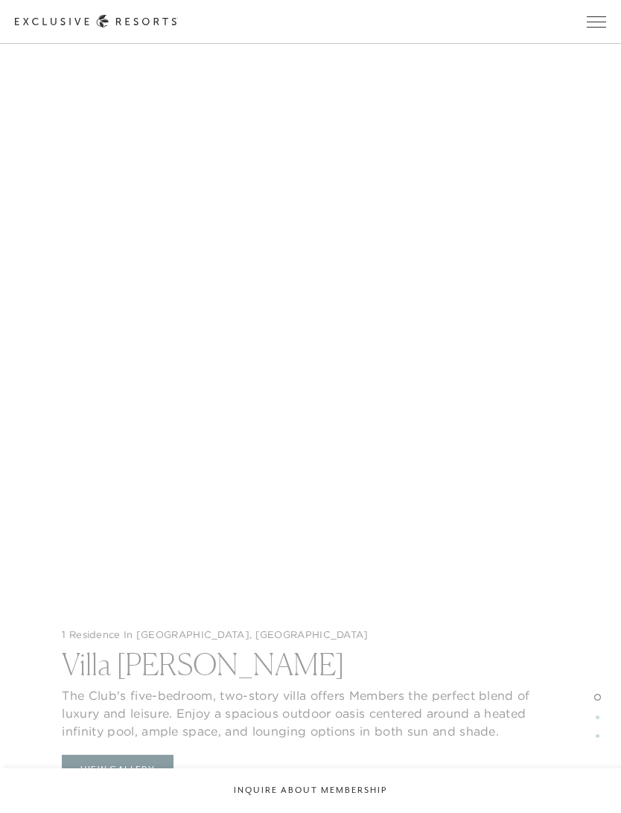
scroll to position [2252, 0]
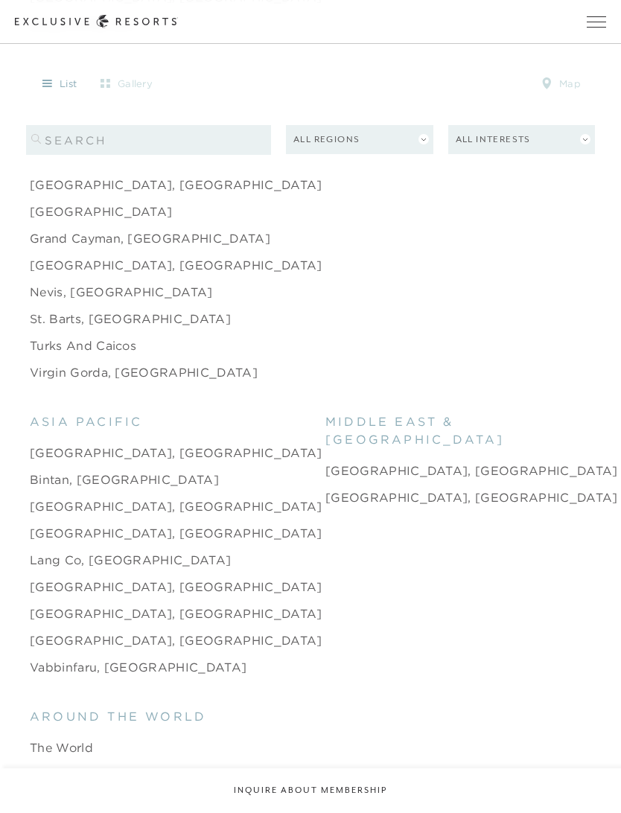
scroll to position [2886, 0]
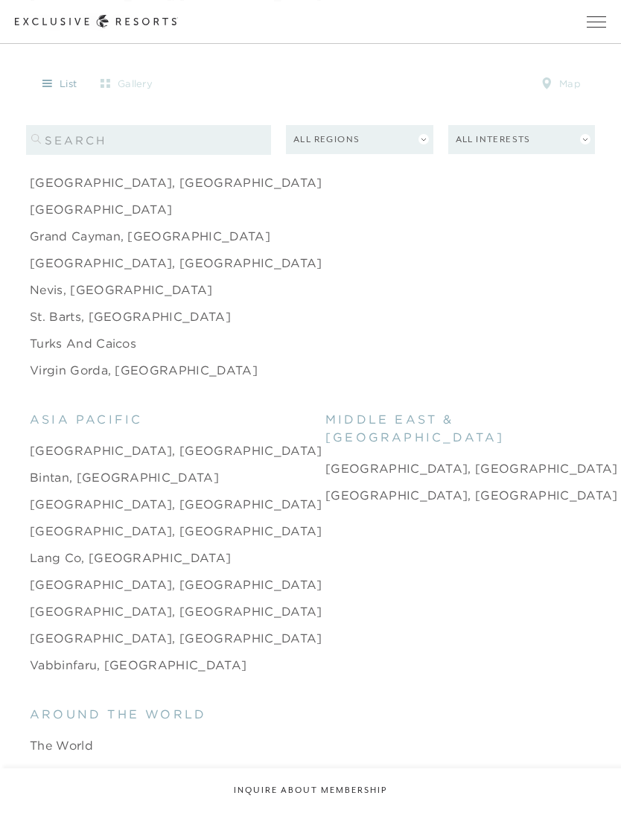
click at [66, 620] on link "[GEOGRAPHIC_DATA], [GEOGRAPHIC_DATA]" at bounding box center [176, 611] width 293 height 18
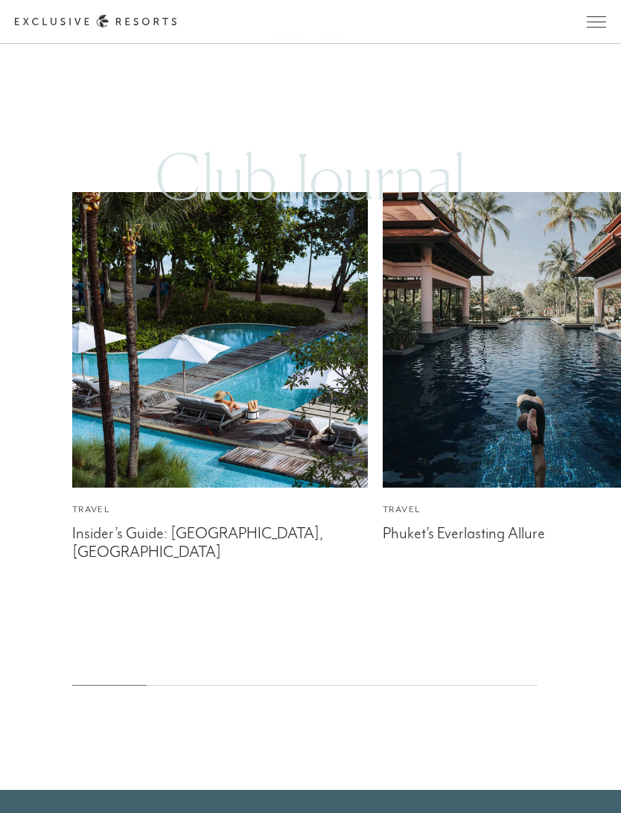
scroll to position [5078, 0]
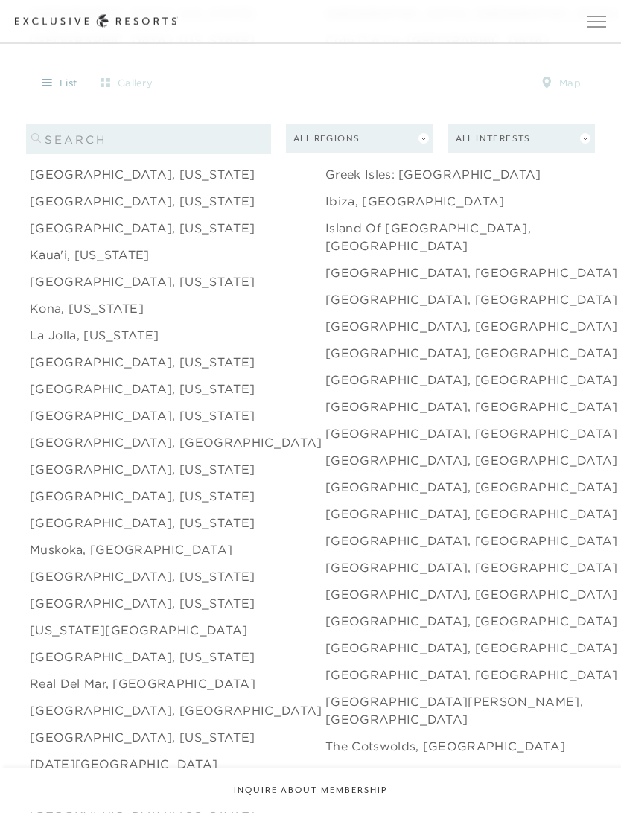
scroll to position [1817, 0]
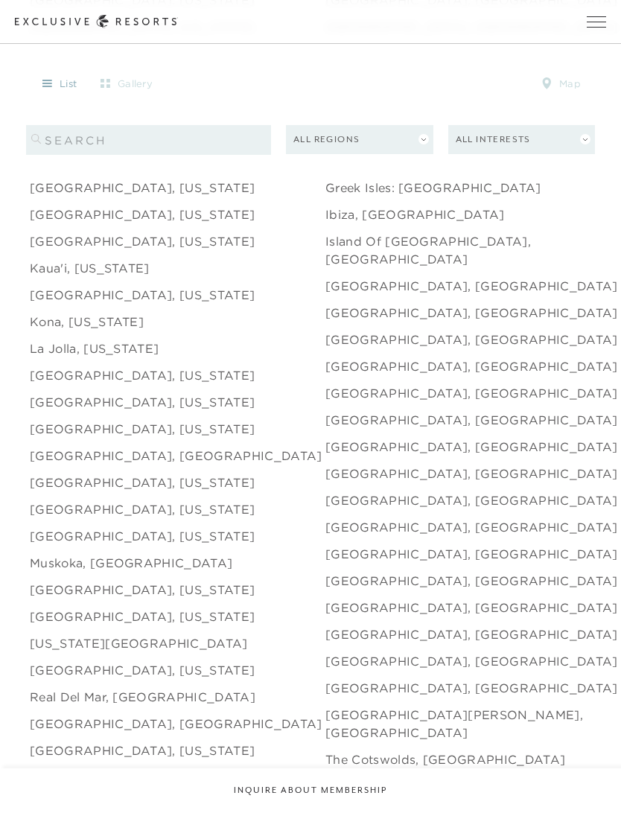
click at [588, 19] on span "Open navigation" at bounding box center [596, 21] width 19 height 10
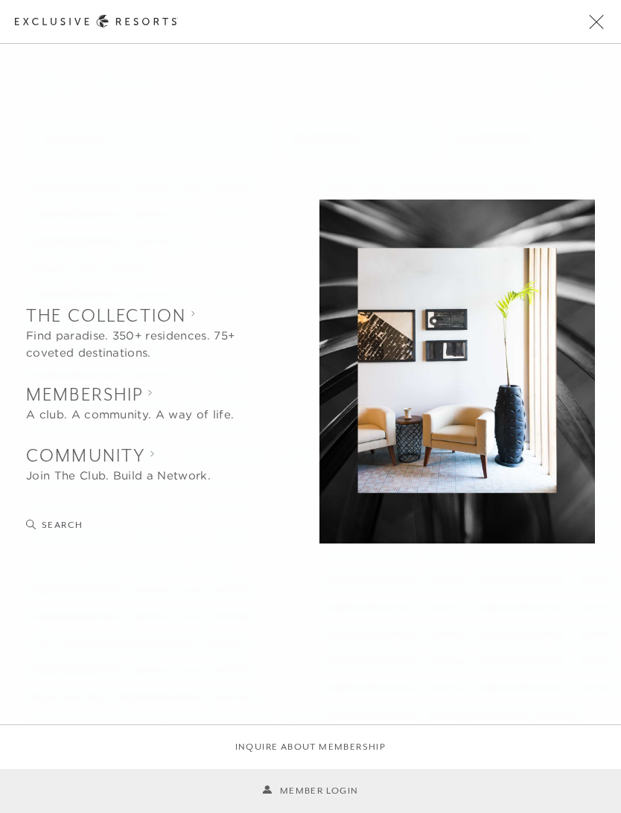
click at [600, 27] on button "Open navigation" at bounding box center [596, 21] width 19 height 10
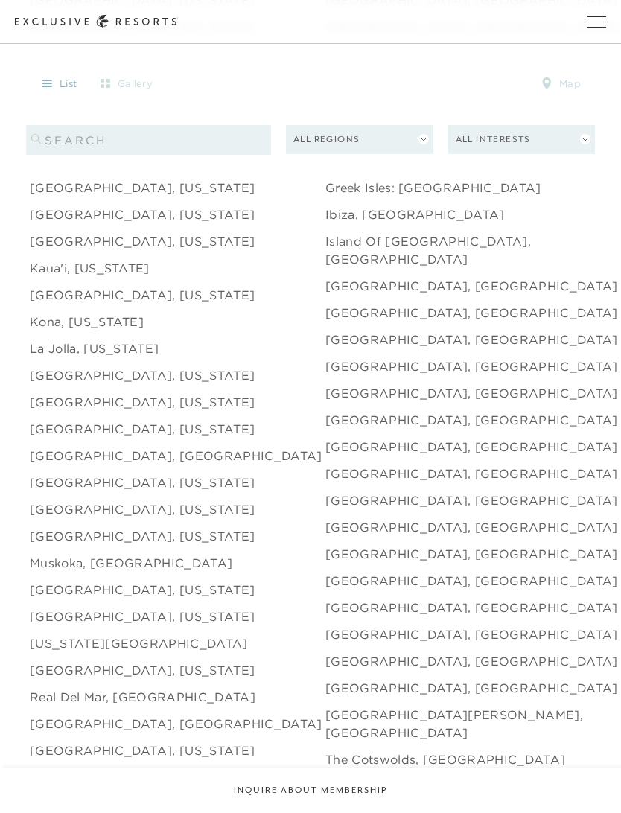
click at [599, 16] on button "Open navigation" at bounding box center [596, 21] width 19 height 10
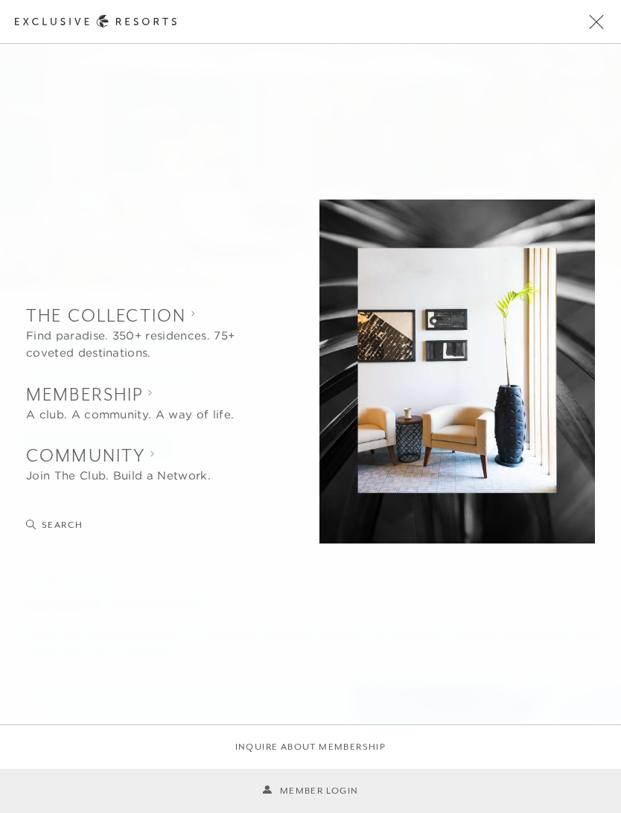
scroll to position [698, 0]
click at [71, 28] on div at bounding box center [96, 21] width 163 height 13
click at [595, 16] on button "Open navigation" at bounding box center [596, 21] width 19 height 10
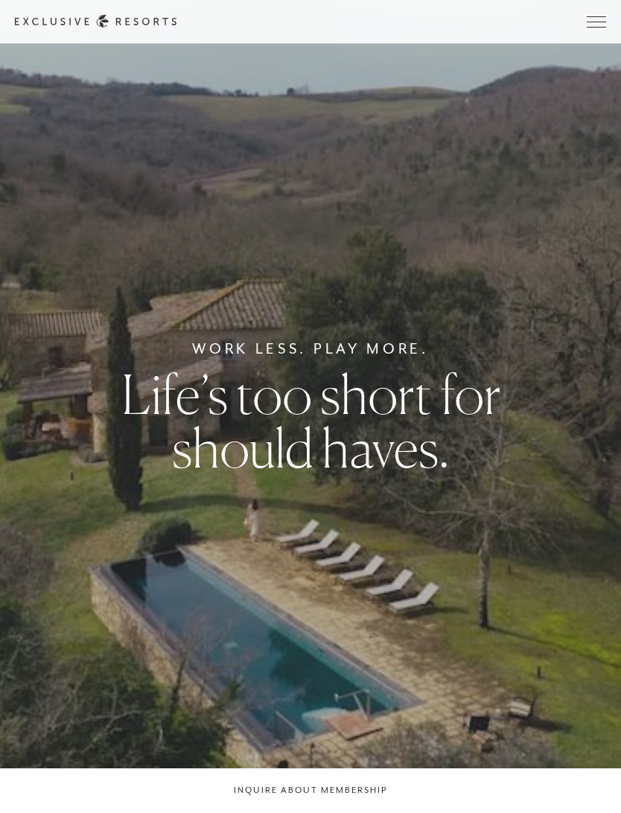
click at [597, 22] on span "Open navigation" at bounding box center [596, 21] width 19 height 10
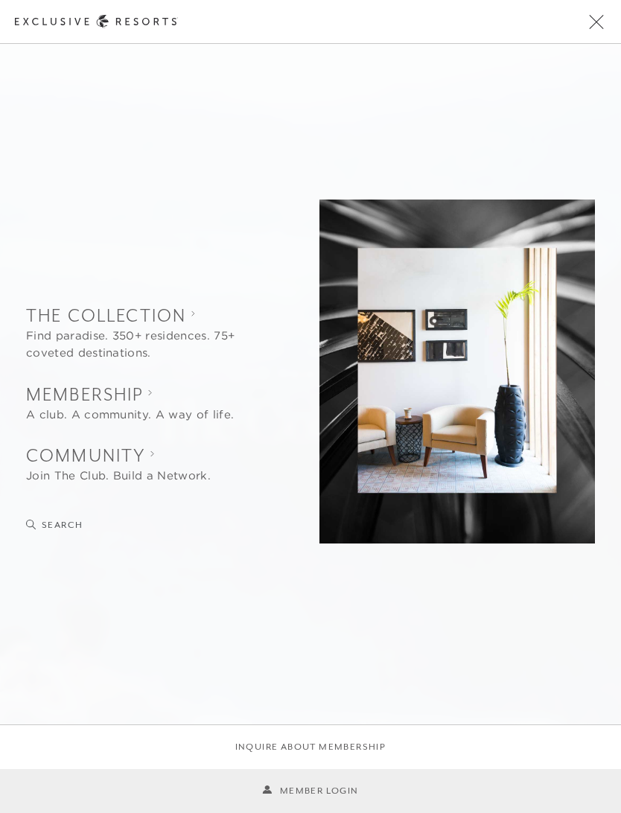
scroll to position [698, 0]
click at [591, 24] on span "Open navigation" at bounding box center [596, 21] width 19 height 10
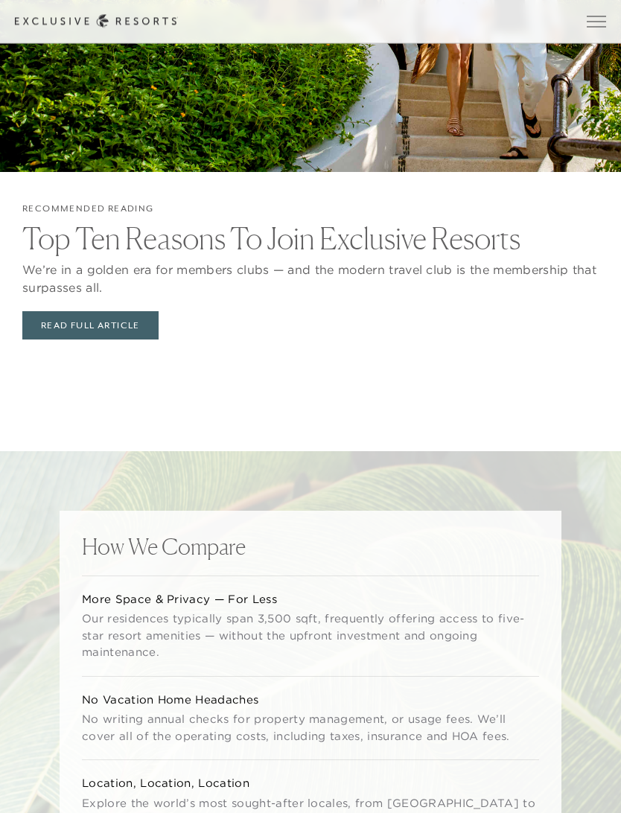
scroll to position [3628, 0]
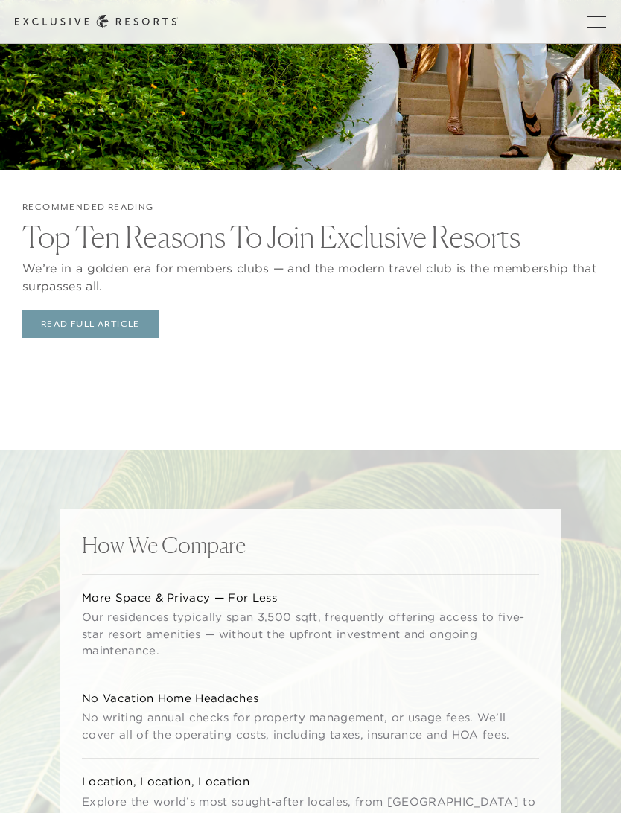
click at [90, 338] on link "Read Full Article" at bounding box center [90, 324] width 136 height 28
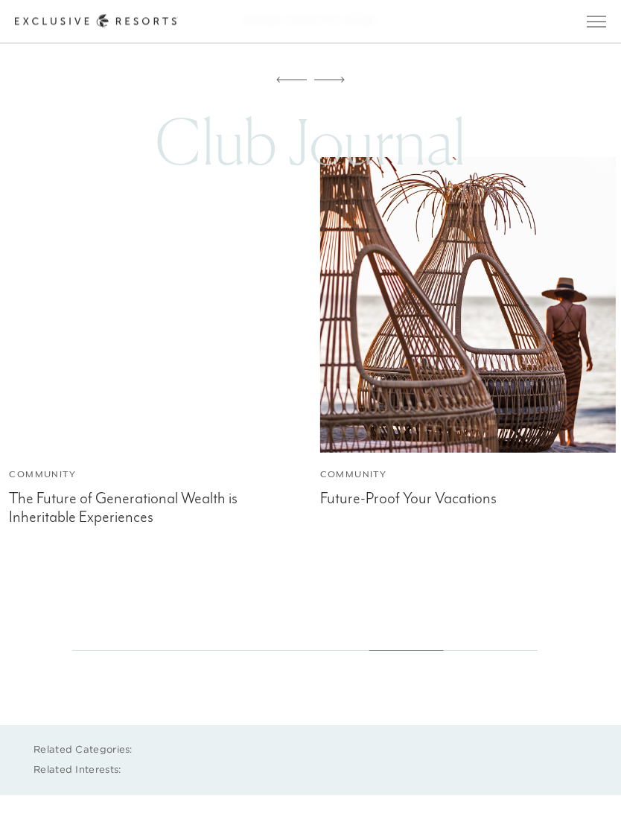
scroll to position [6177, 0]
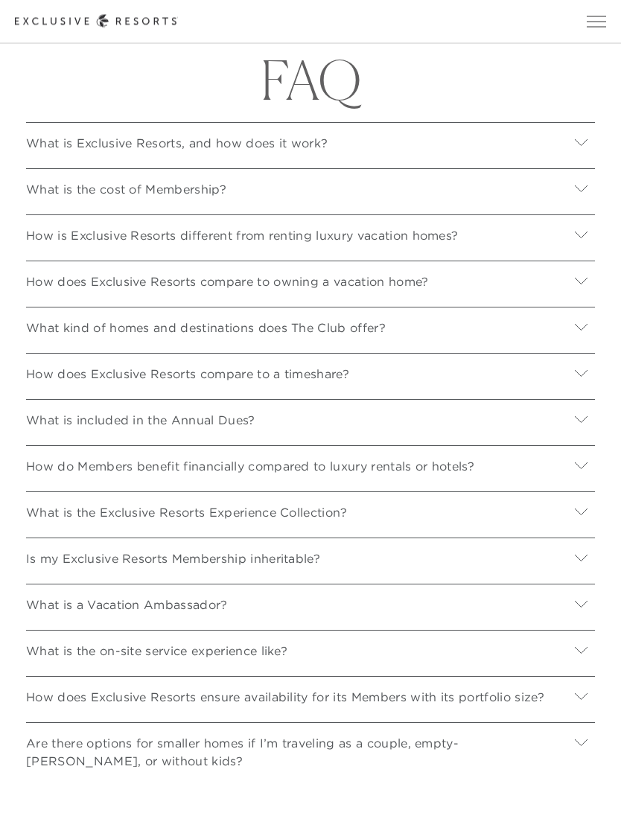
scroll to position [5301, 0]
click at [96, 711] on p "How does Exclusive Resorts ensure availability for its Members with its portfol…" at bounding box center [285, 697] width 518 height 27
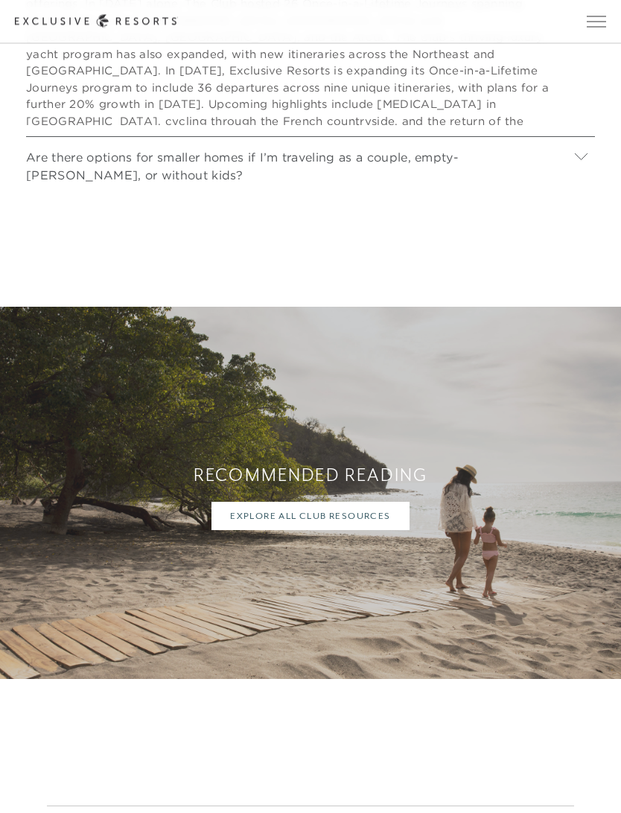
scroll to position [6245, 0]
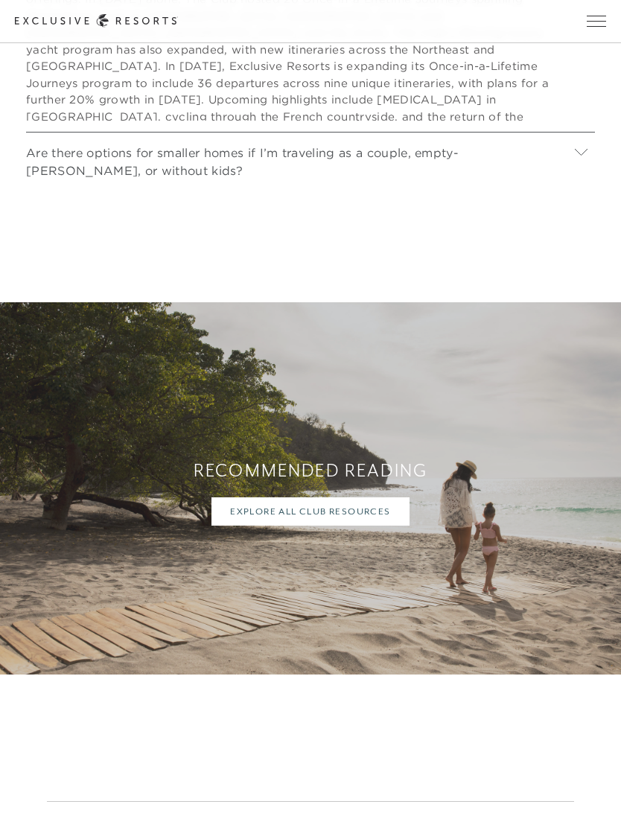
click at [244, 184] on p "Are there options for smaller homes if I’m traveling as a couple, empty-[PERSON…" at bounding box center [296, 162] width 541 height 43
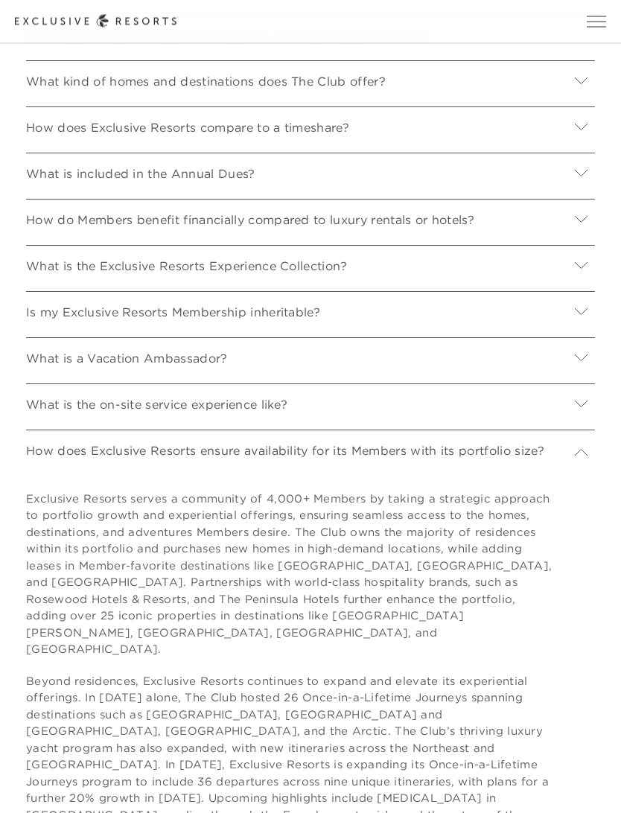
click at [40, 419] on p "What is the on-site service experience like?" at bounding box center [156, 405] width 261 height 27
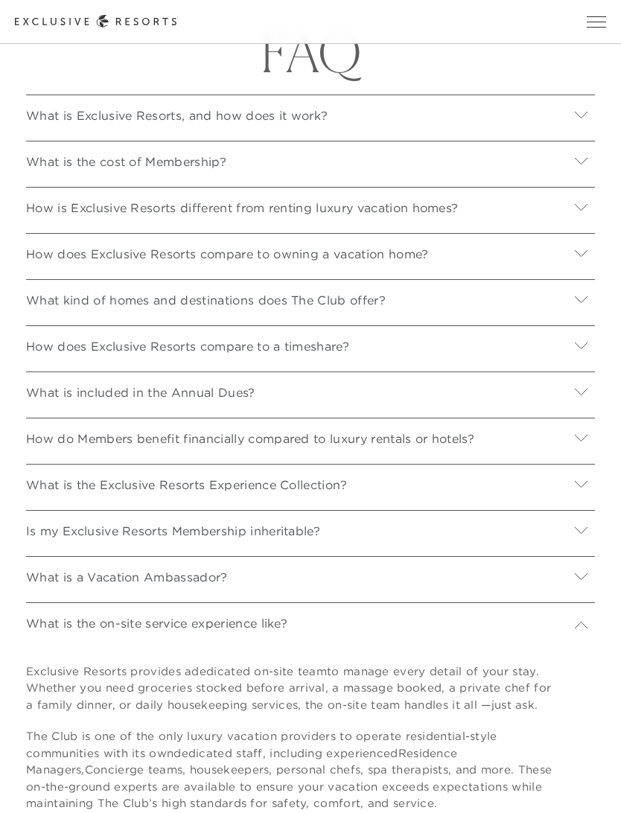
scroll to position [5327, 0]
click at [54, 454] on div "How do Members benefit financially compared to luxury rentals or hotels?" at bounding box center [310, 436] width 569 height 35
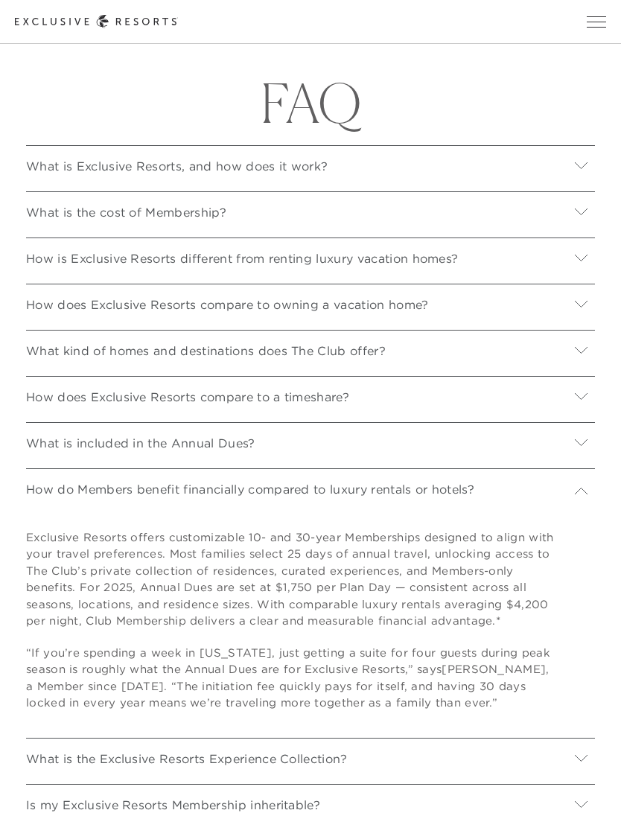
scroll to position [5273, 0]
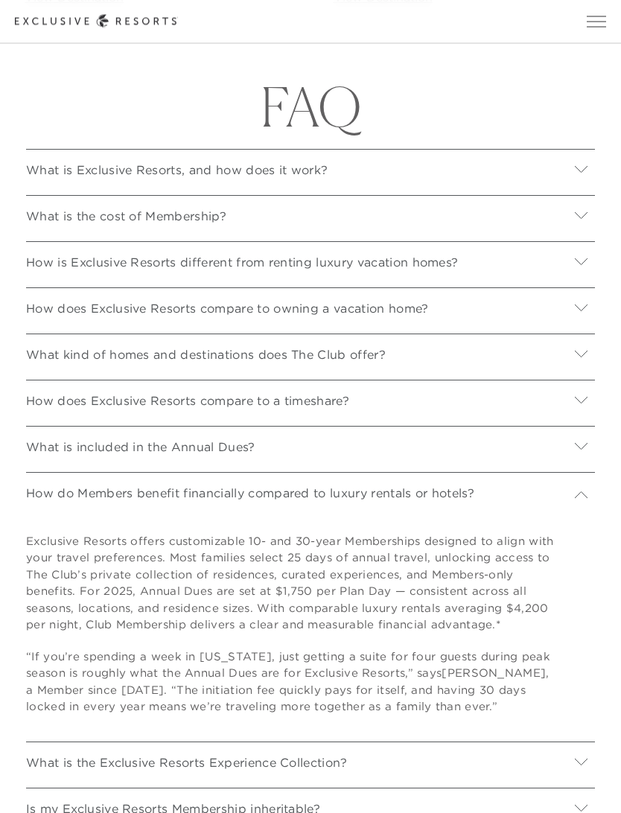
click at [67, 462] on p "What is included in the Annual Dues?" at bounding box center [140, 448] width 229 height 27
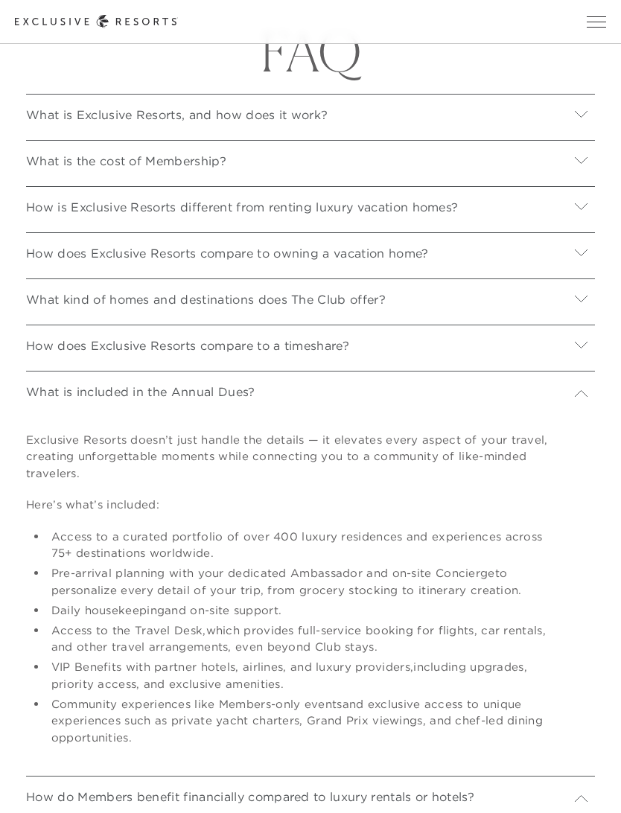
scroll to position [5300, 0]
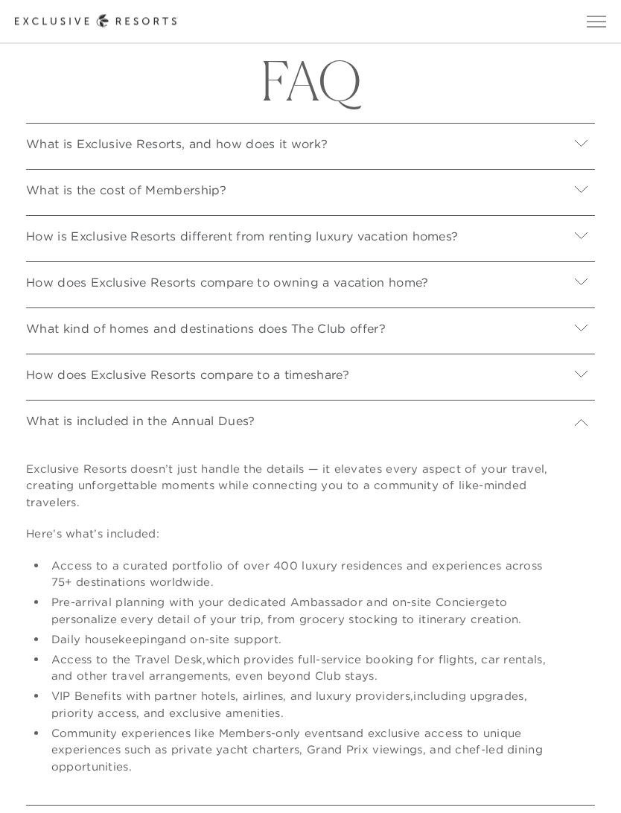
click at [68, 389] on p "How does Exclusive Resorts compare to a timeshare?" at bounding box center [187, 376] width 323 height 27
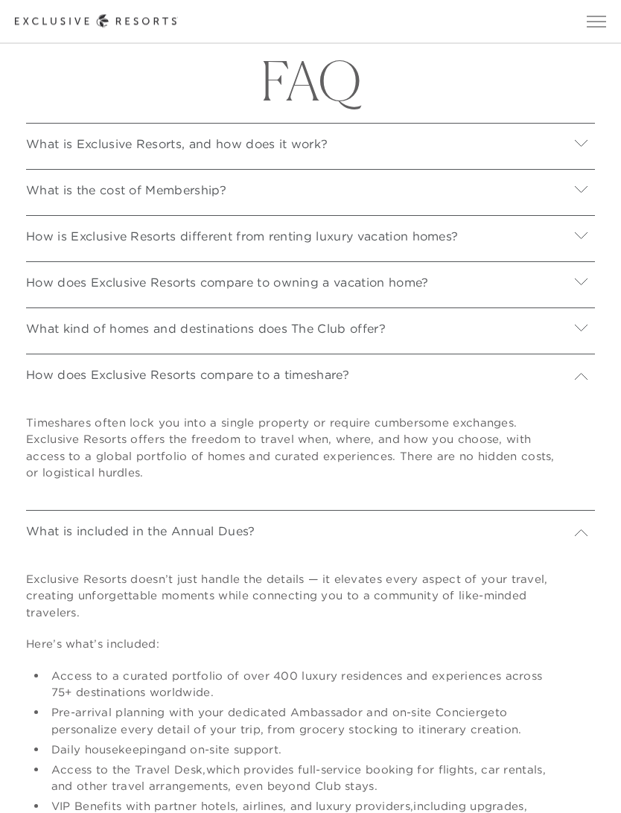
scroll to position [5300, 0]
click at [36, 343] on p "What kind of homes and destinations does The Club offer?" at bounding box center [206, 329] width 360 height 27
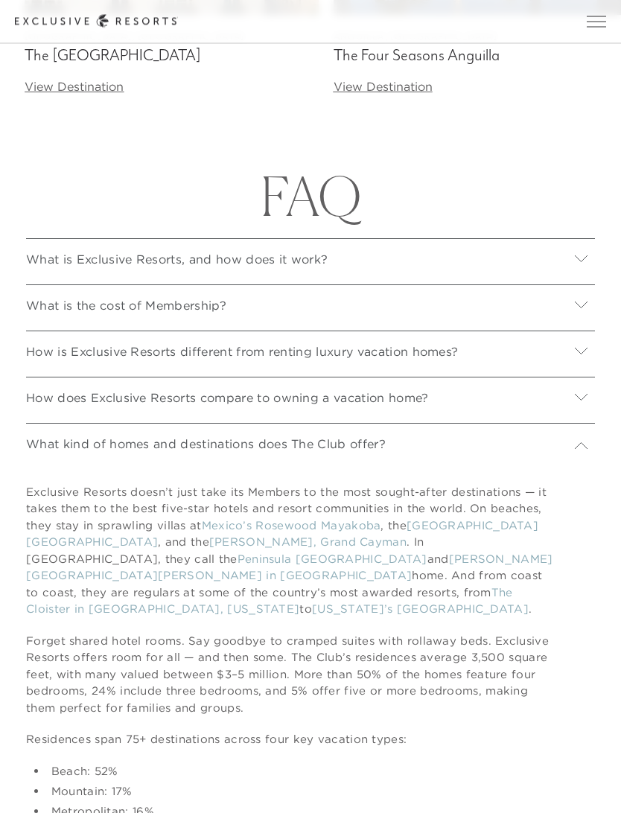
scroll to position [5182, 0]
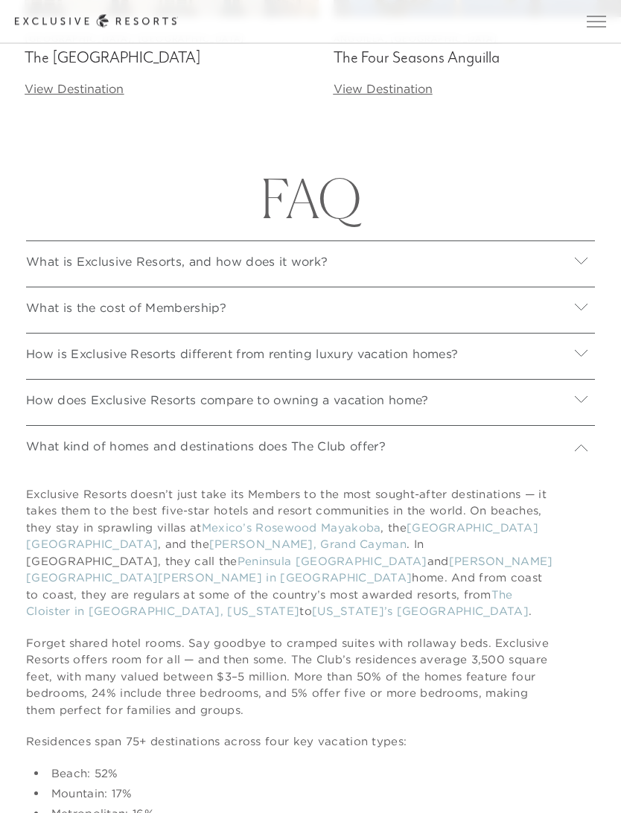
click at [47, 415] on p "How does Exclusive Resorts compare to owning a vacation home?" at bounding box center [227, 401] width 403 height 27
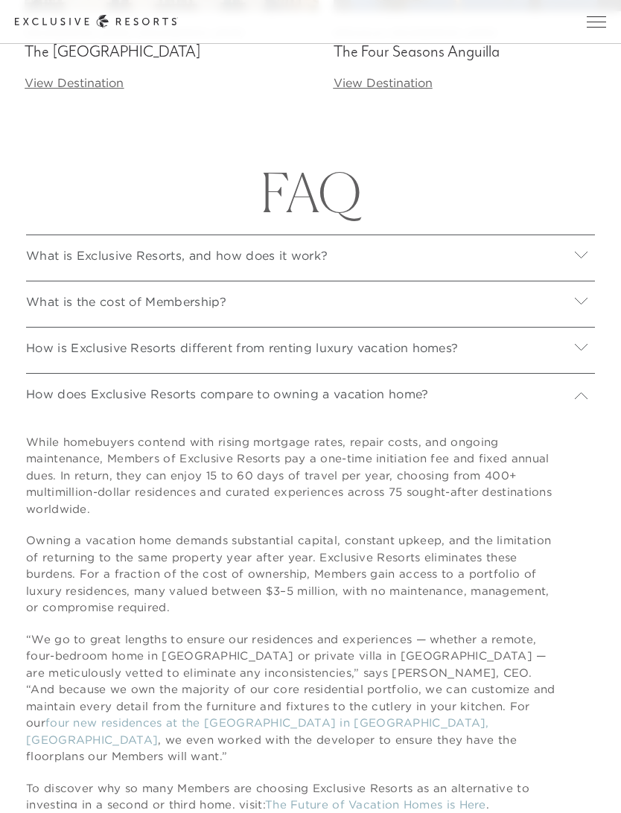
scroll to position [5181, 0]
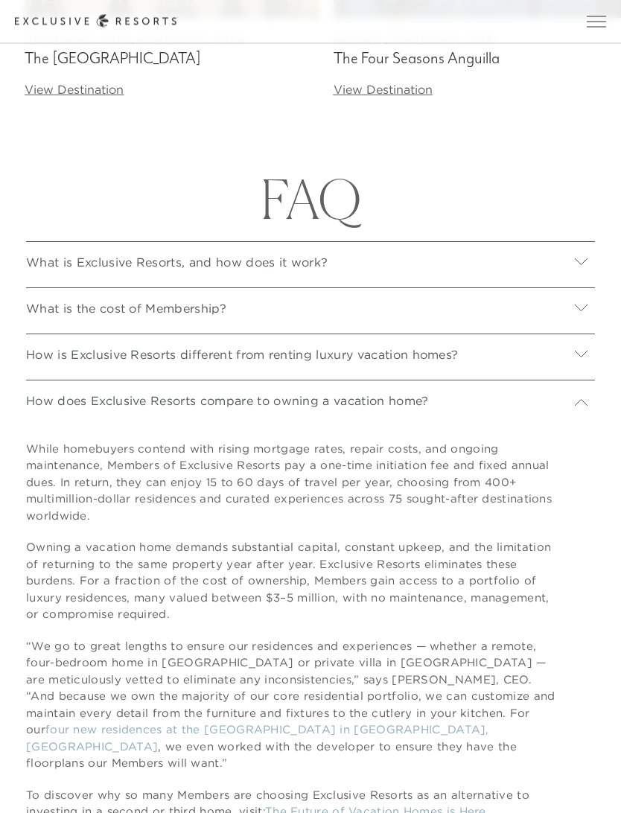
click at [26, 323] on p "What is the cost of Membership?" at bounding box center [126, 309] width 200 height 27
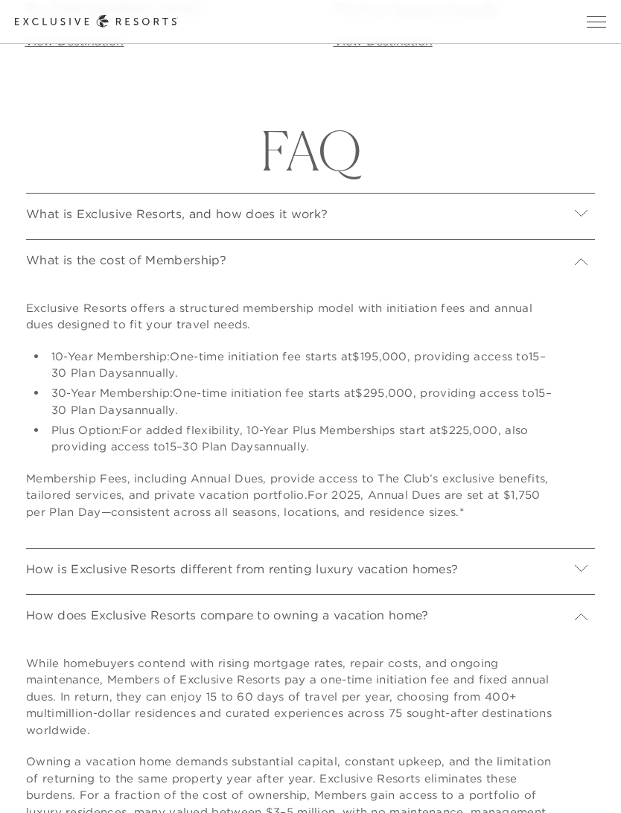
scroll to position [5221, 0]
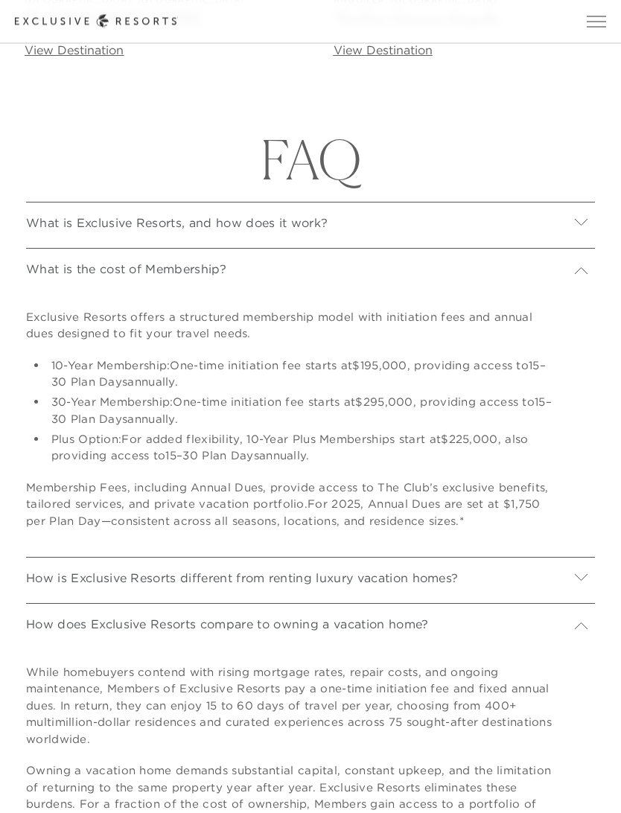
click at [82, 238] on p "What is Exclusive Resorts, and how does it work?" at bounding box center [177, 224] width 302 height 27
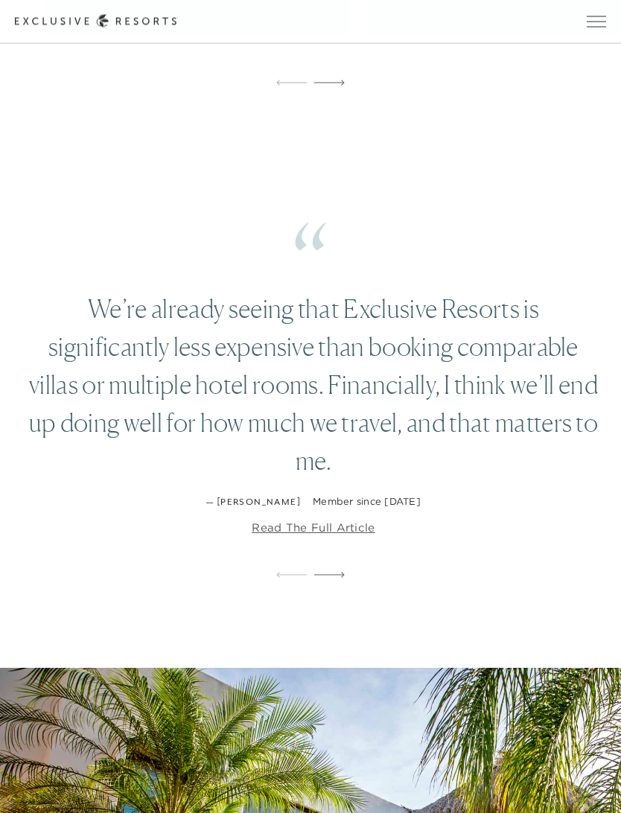
scroll to position [2530, 0]
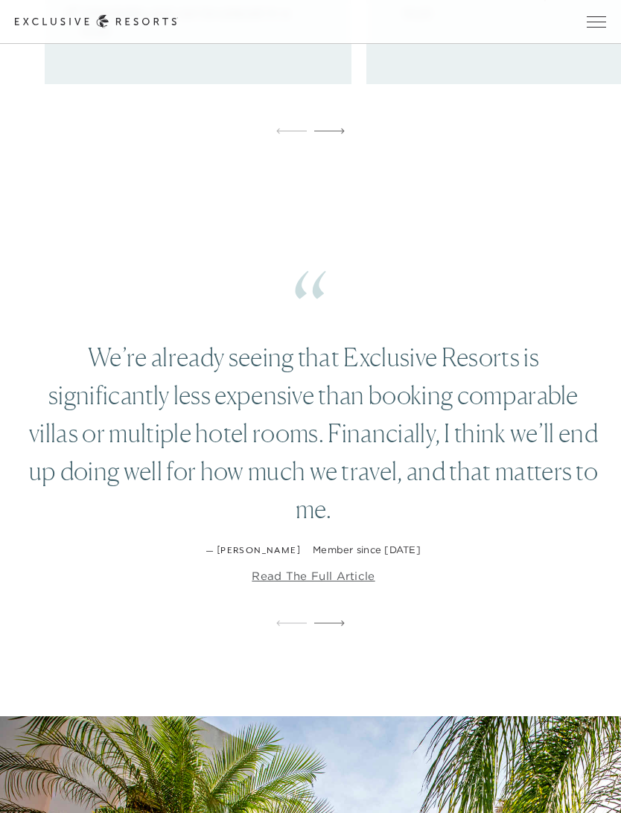
click at [261, 584] on link "Read the full article" at bounding box center [313, 576] width 123 height 15
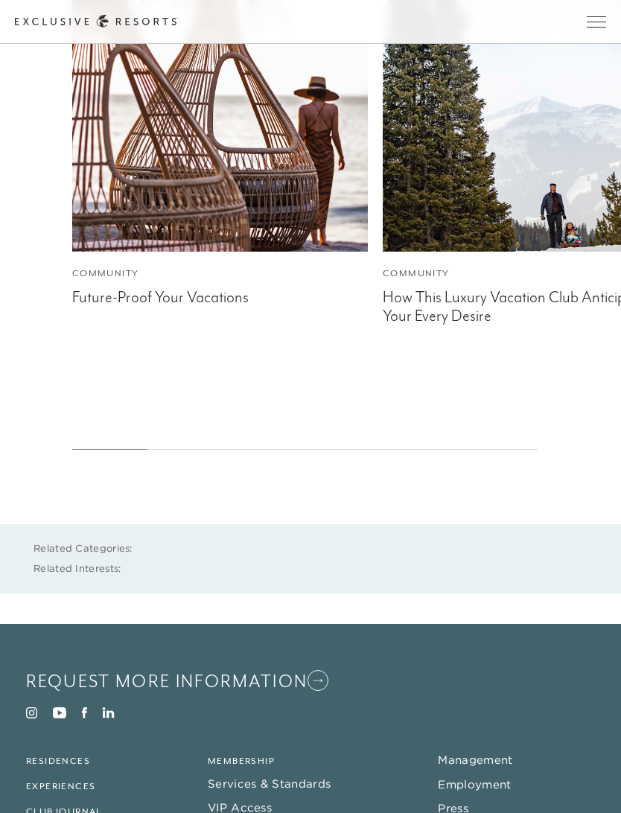
scroll to position [3157, 0]
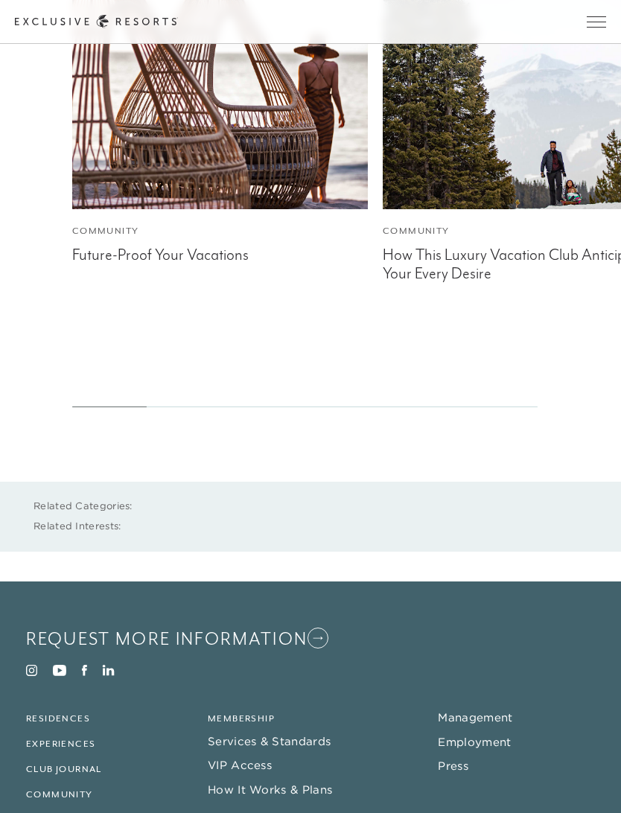
click at [39, 734] on li "Experiences" at bounding box center [105, 743] width 158 height 18
click at [52, 739] on link "Experiences" at bounding box center [60, 744] width 69 height 10
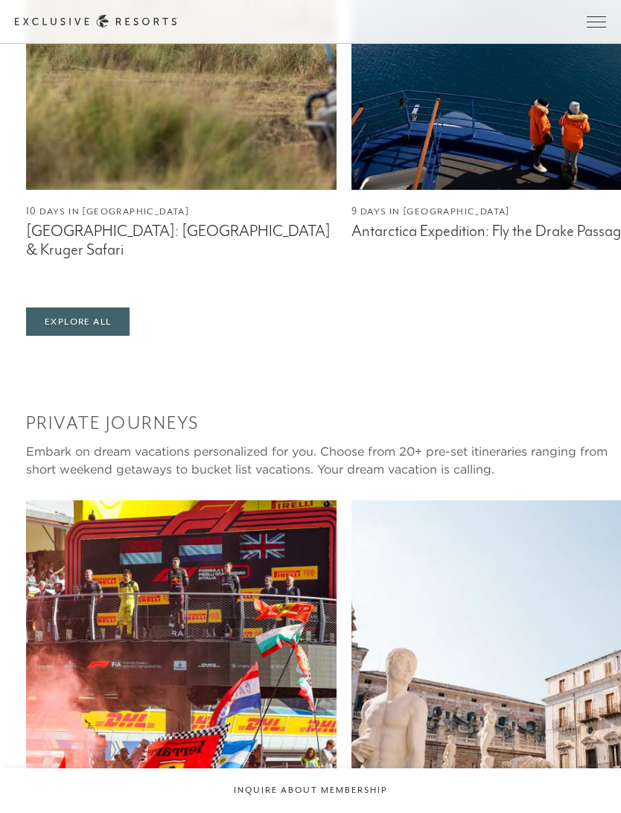
scroll to position [1419, 0]
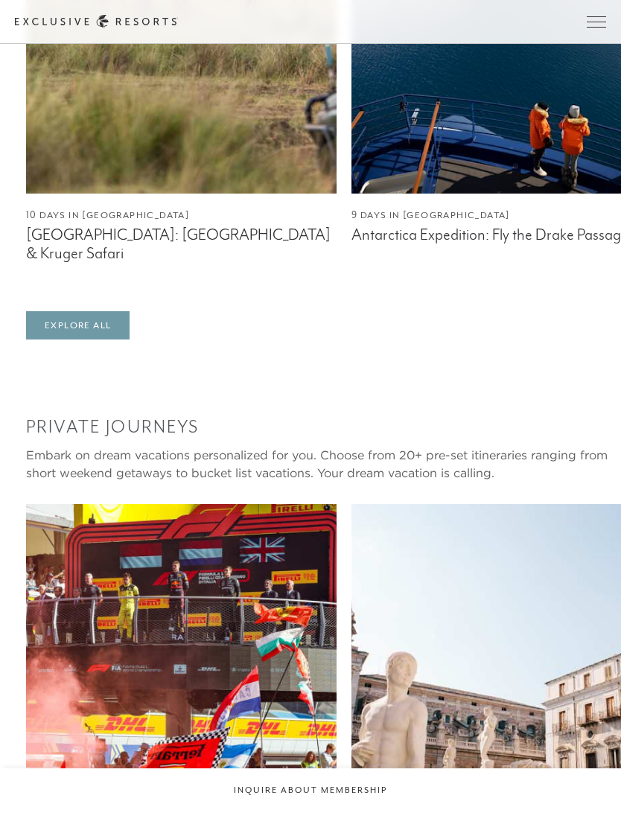
click at [84, 340] on link "Explore All" at bounding box center [78, 325] width 104 height 28
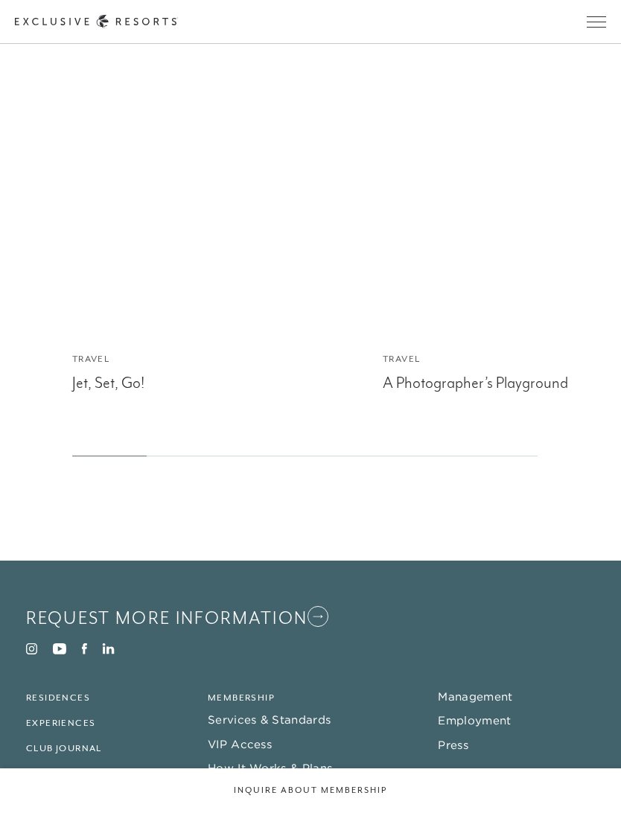
scroll to position [4044, 0]
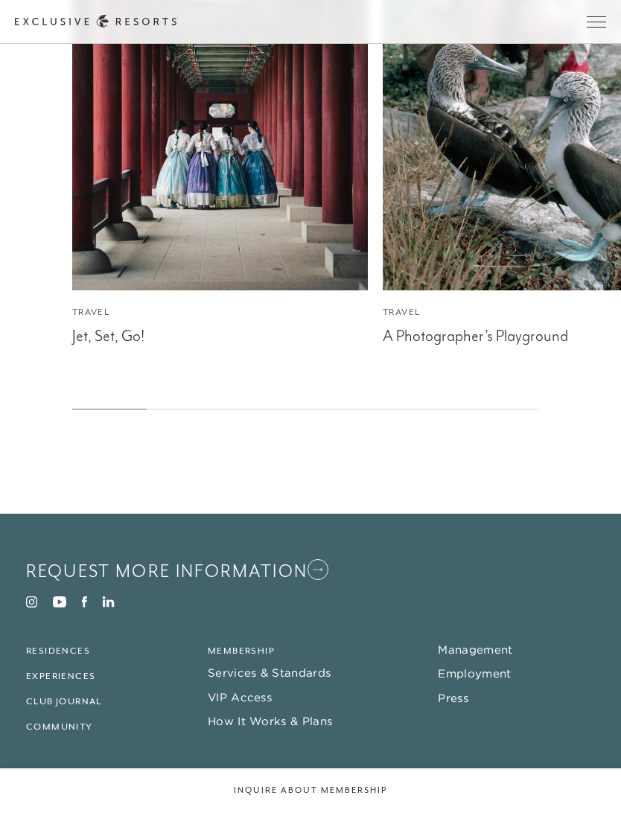
click at [224, 705] on link "VIP Access" at bounding box center [240, 697] width 64 height 14
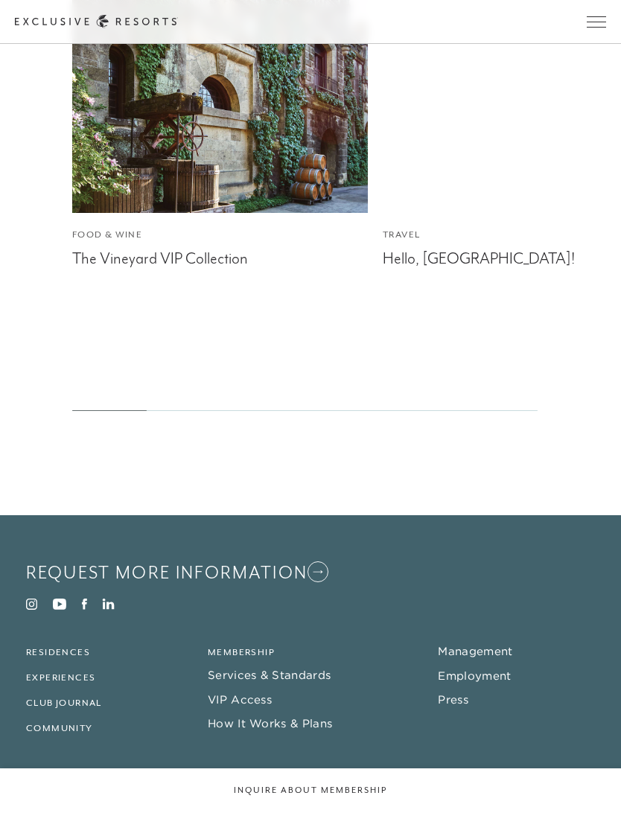
scroll to position [3266, 0]
